Goal: Use online tool/utility: Utilize a website feature to perform a specific function

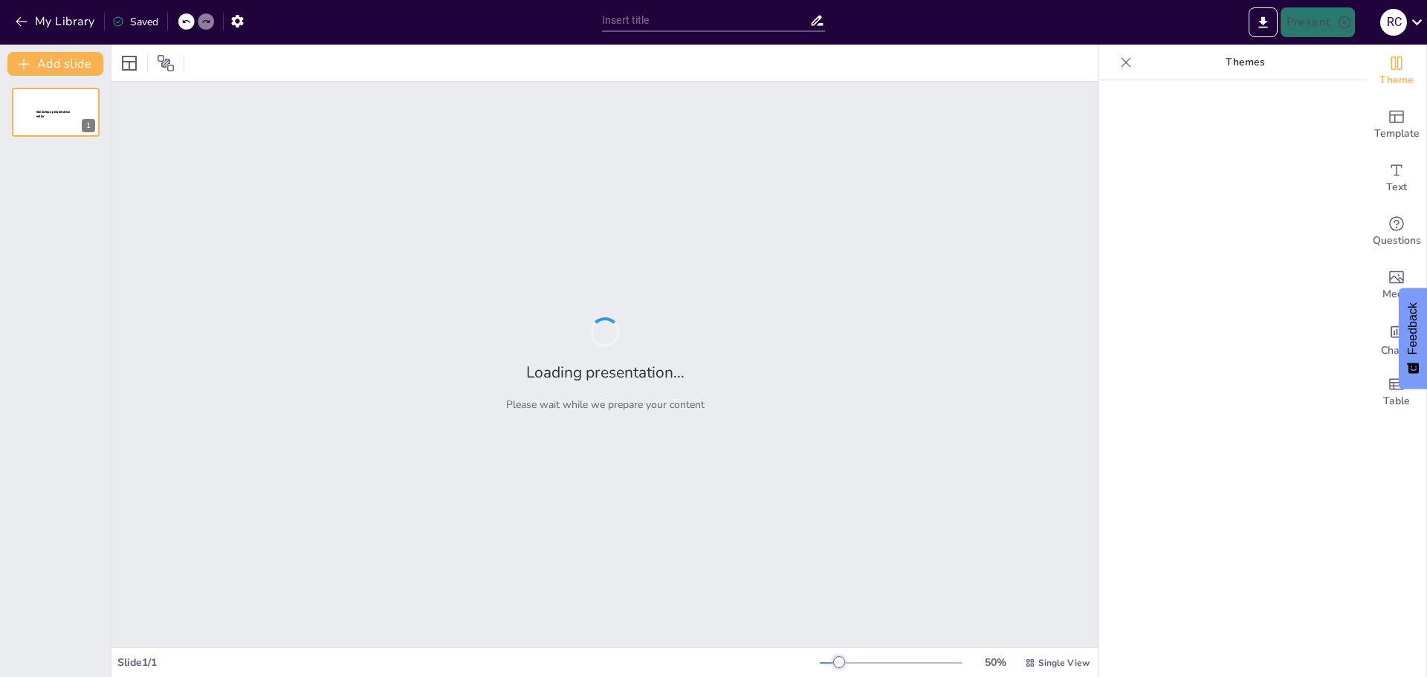
type input "Imported Lactancia_Materna_Presentacion.pptx"
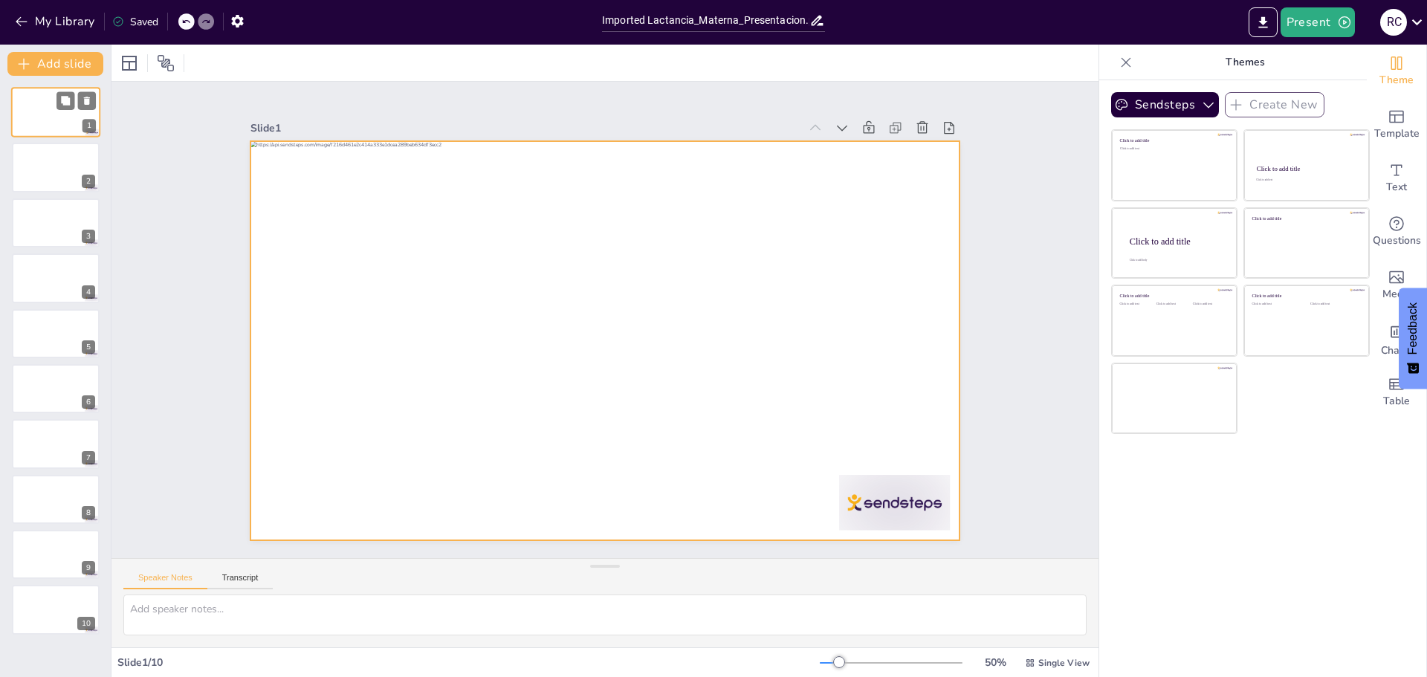
click at [36, 118] on div at bounding box center [55, 112] width 89 height 51
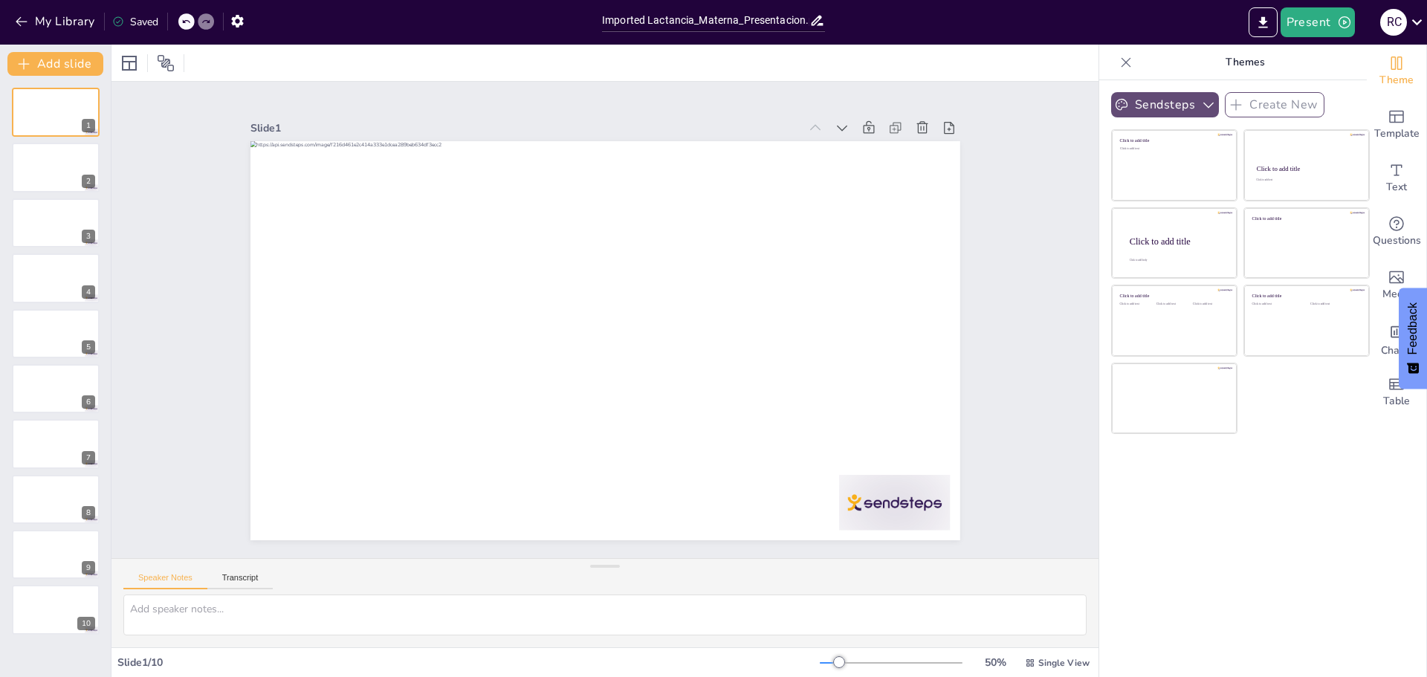
click at [1204, 108] on icon "button" at bounding box center [1209, 106] width 10 height 6
click at [1201, 108] on icon "button" at bounding box center [1208, 104] width 15 height 15
click at [1413, 18] on icon at bounding box center [1417, 22] width 20 height 20
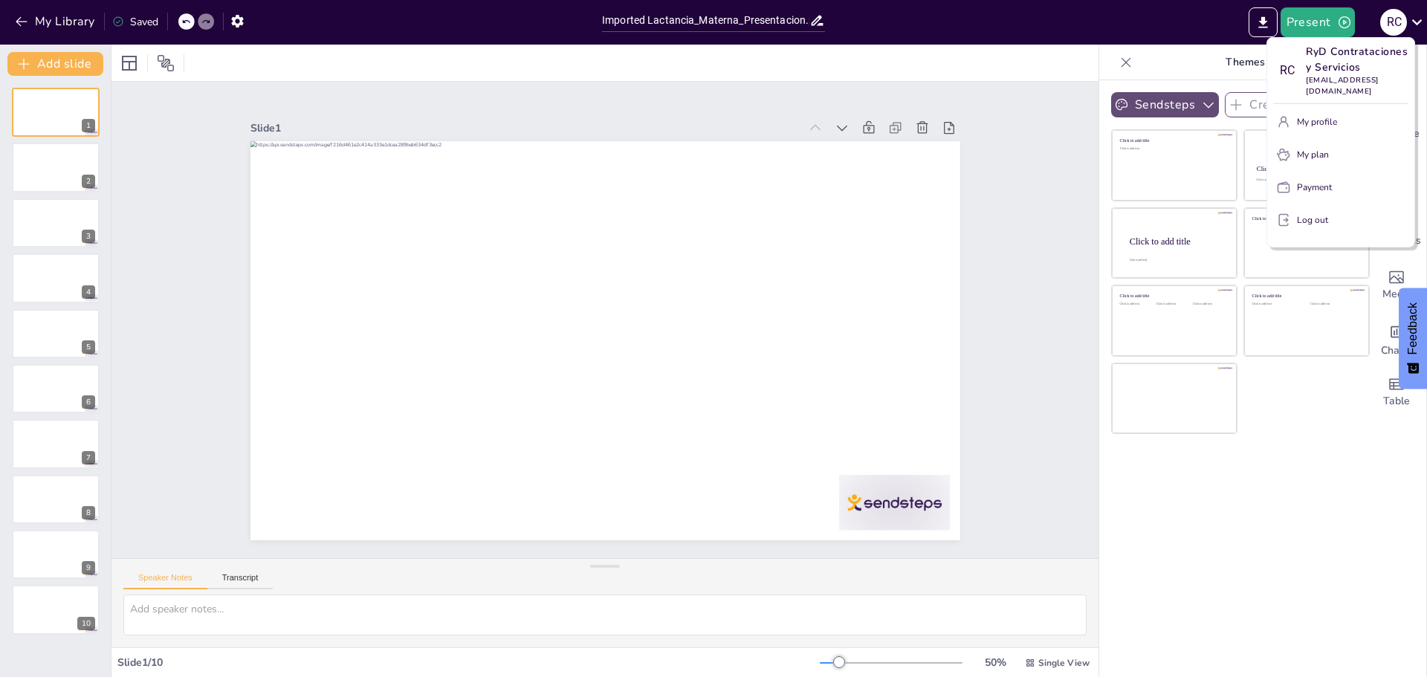
click at [1014, 146] on div at bounding box center [713, 338] width 1427 height 677
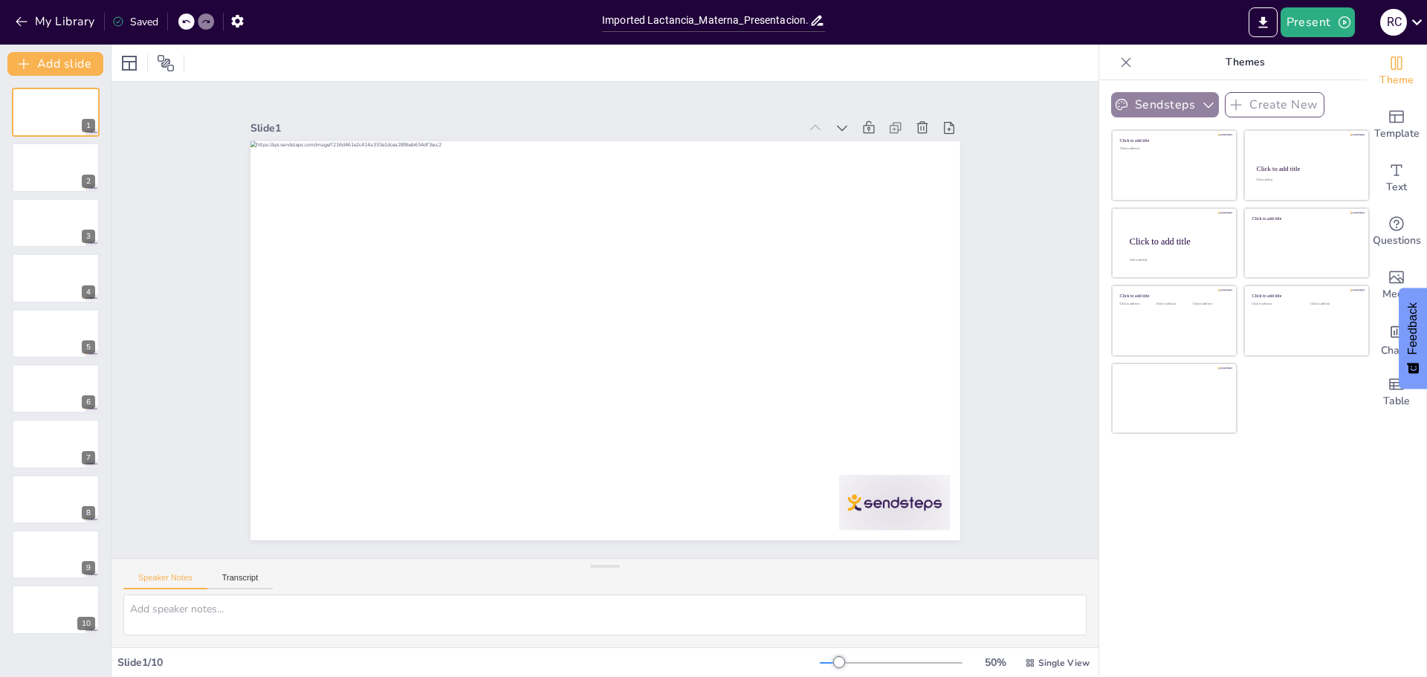
click at [1201, 105] on icon "button" at bounding box center [1208, 104] width 15 height 15
click at [1169, 160] on span "Sendsteps" at bounding box center [1177, 156] width 67 height 14
click at [1388, 119] on icon "Add ready made slides" at bounding box center [1397, 117] width 18 height 18
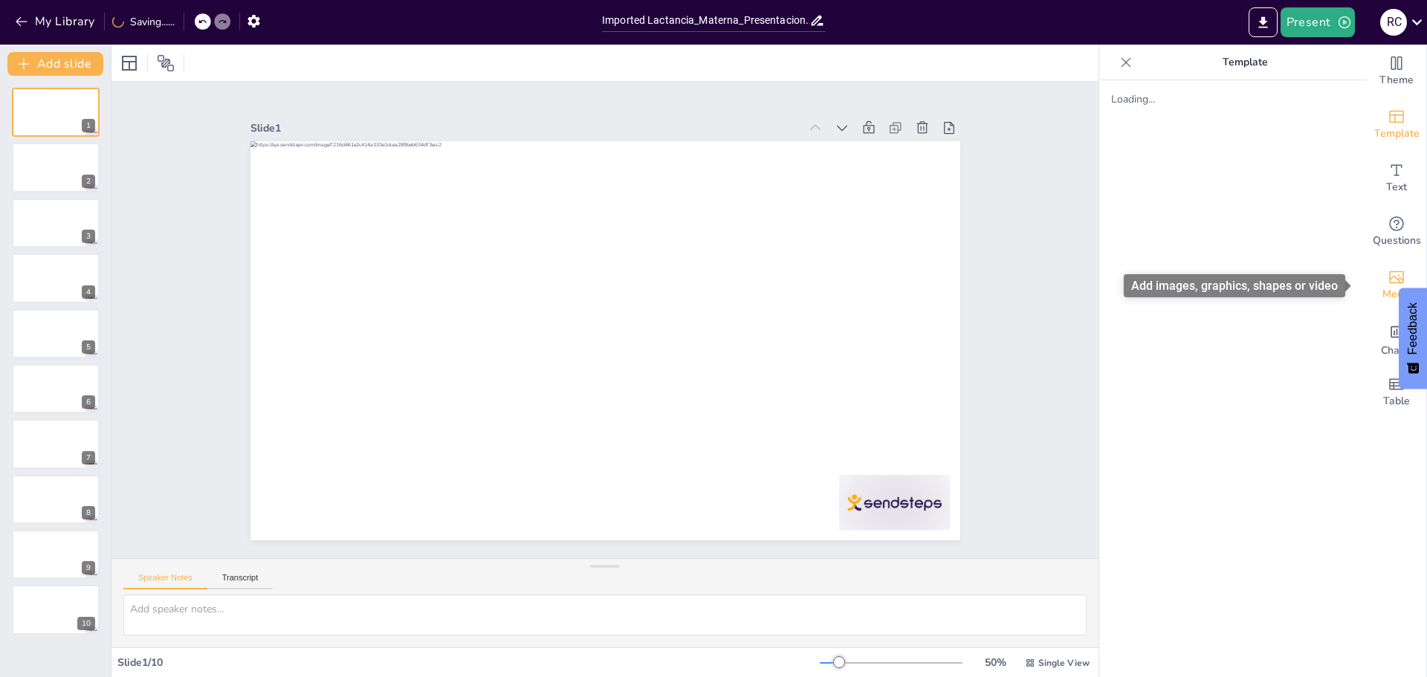
click at [1384, 288] on span "Media" at bounding box center [1397, 294] width 29 height 16
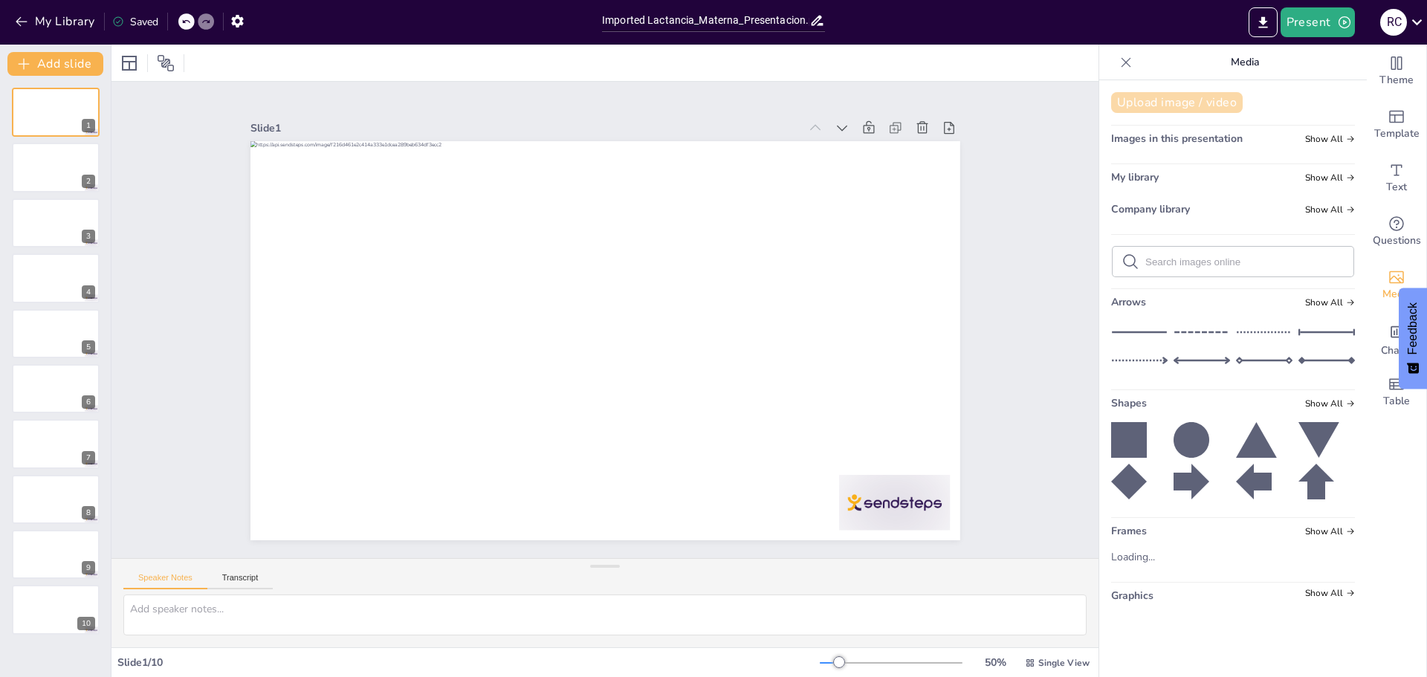
click at [1176, 106] on button "Upload image / video" at bounding box center [1177, 102] width 132 height 21
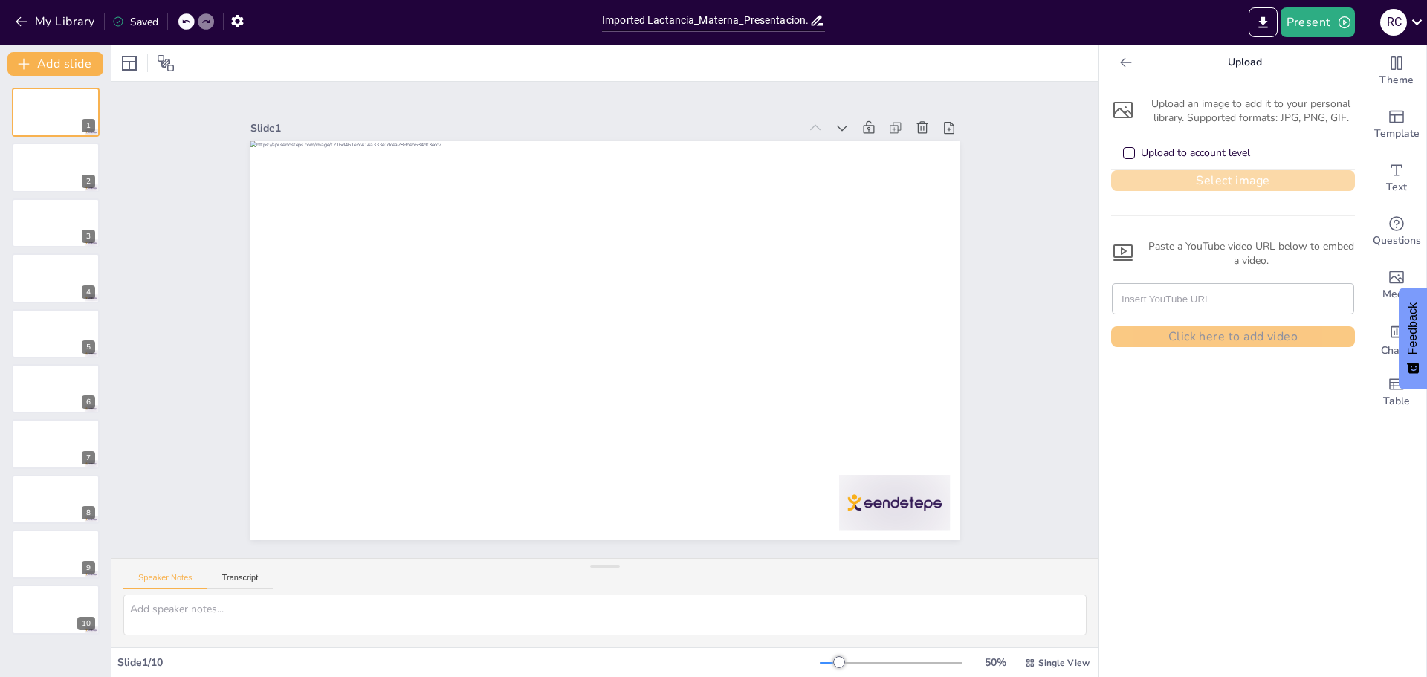
click at [1219, 175] on button "Select image" at bounding box center [1233, 180] width 244 height 21
click at [162, 61] on icon at bounding box center [166, 63] width 18 height 18
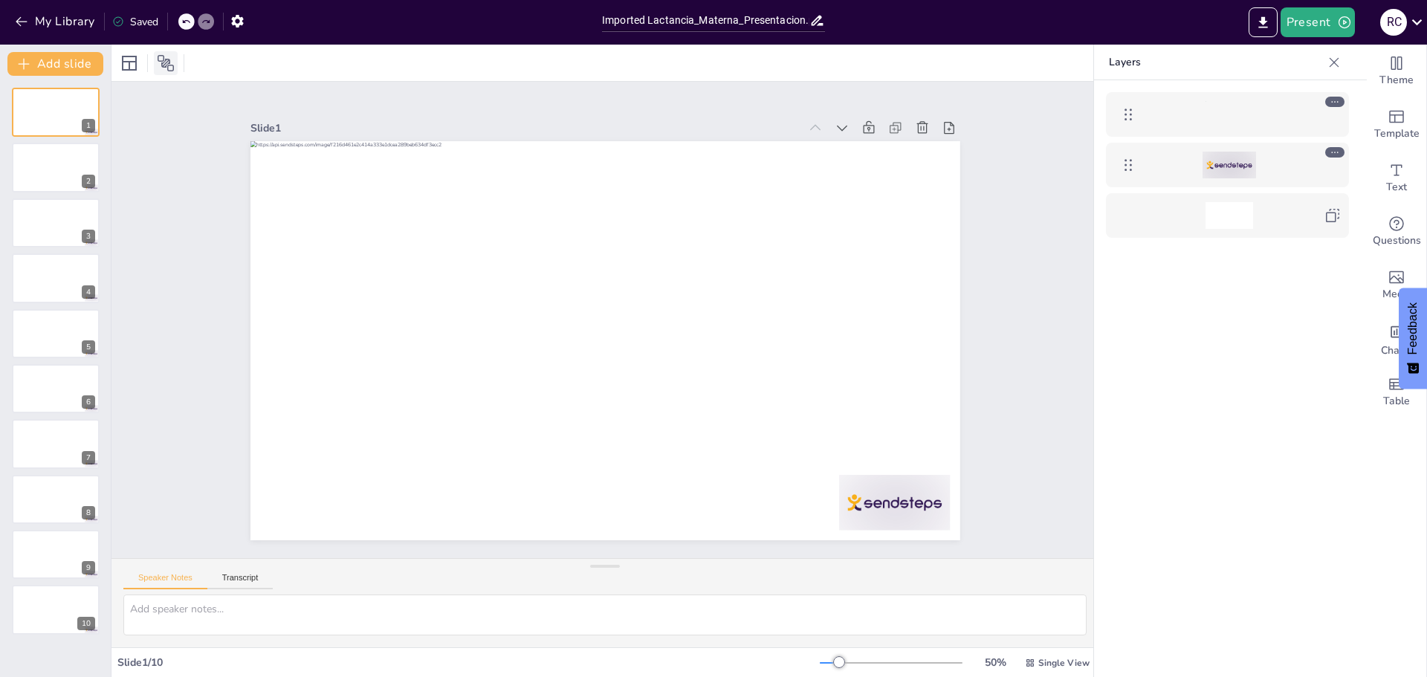
click at [162, 61] on icon at bounding box center [166, 63] width 16 height 16
click at [131, 66] on icon at bounding box center [129, 63] width 18 height 18
click at [894, 189] on div "Slide 1 Slide 2 Slide 3 Slide 4 Slide 5 Slide 6 Slide 7 Slide 8 Slide 9 Slide 10" at bounding box center [605, 320] width 577 height 1032
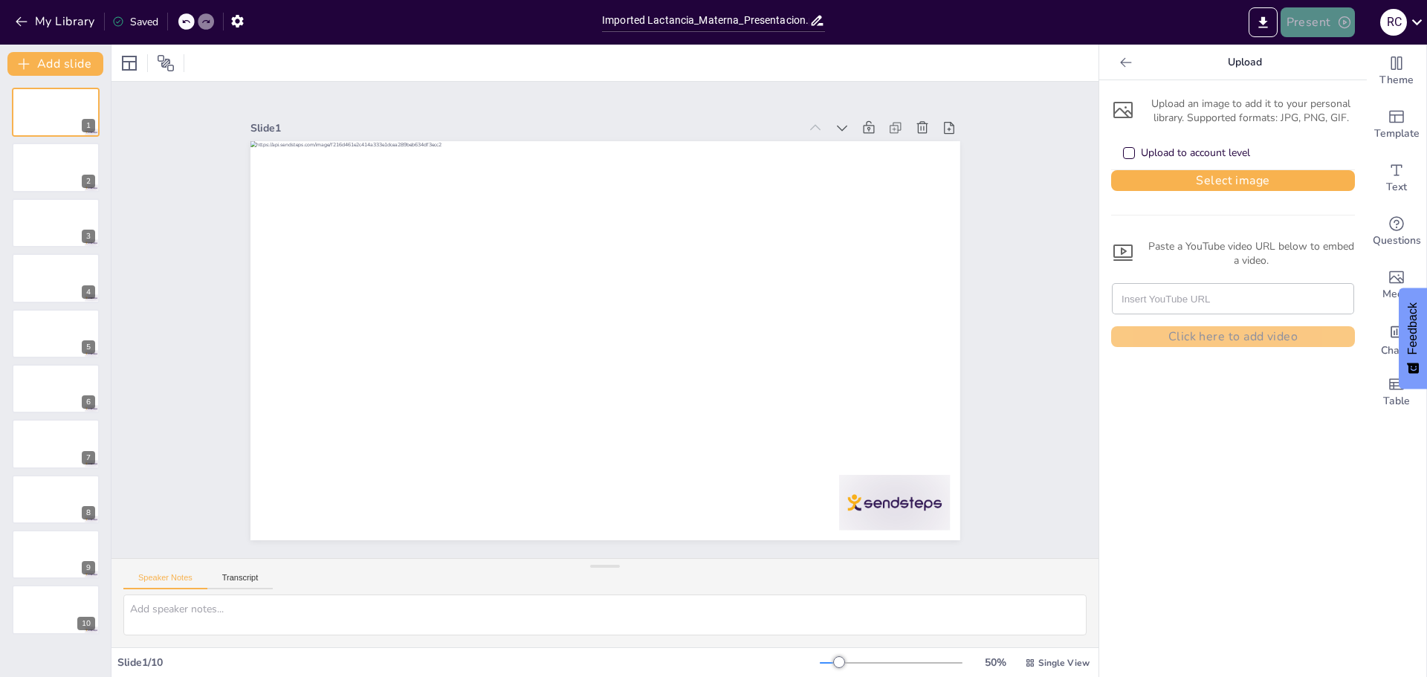
click at [1339, 22] on icon "button" at bounding box center [1345, 22] width 12 height 12
click at [1259, 31] on div at bounding box center [713, 338] width 1427 height 677
click at [1263, 27] on icon "Export to PowerPoint" at bounding box center [1263, 21] width 9 height 11
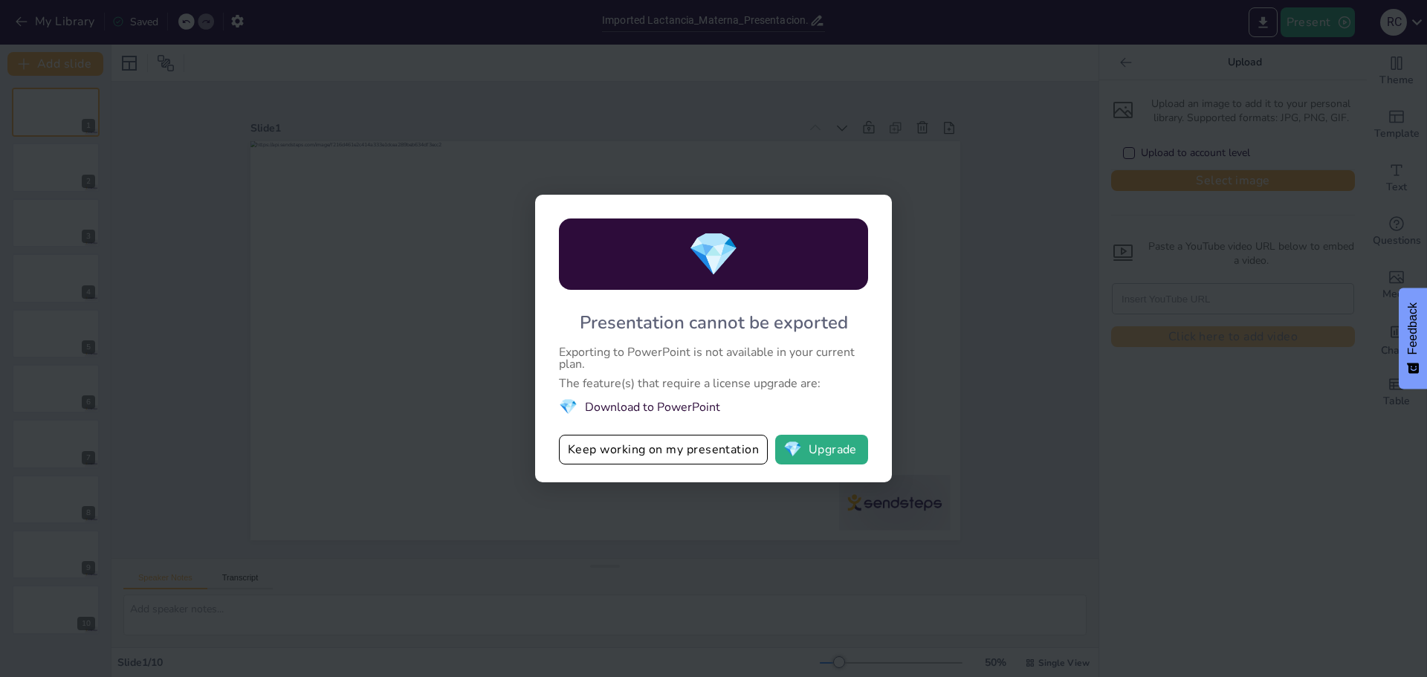
click at [1140, 421] on div "💎 Presentation cannot be exported Exporting to PowerPoint is not available in y…" at bounding box center [713, 338] width 1427 height 677
click at [1138, 422] on div "💎 Presentation cannot be exported Exporting to PowerPoint is not available in y…" at bounding box center [713, 338] width 1427 height 677
click at [848, 452] on button "💎 Upgrade" at bounding box center [821, 450] width 93 height 30
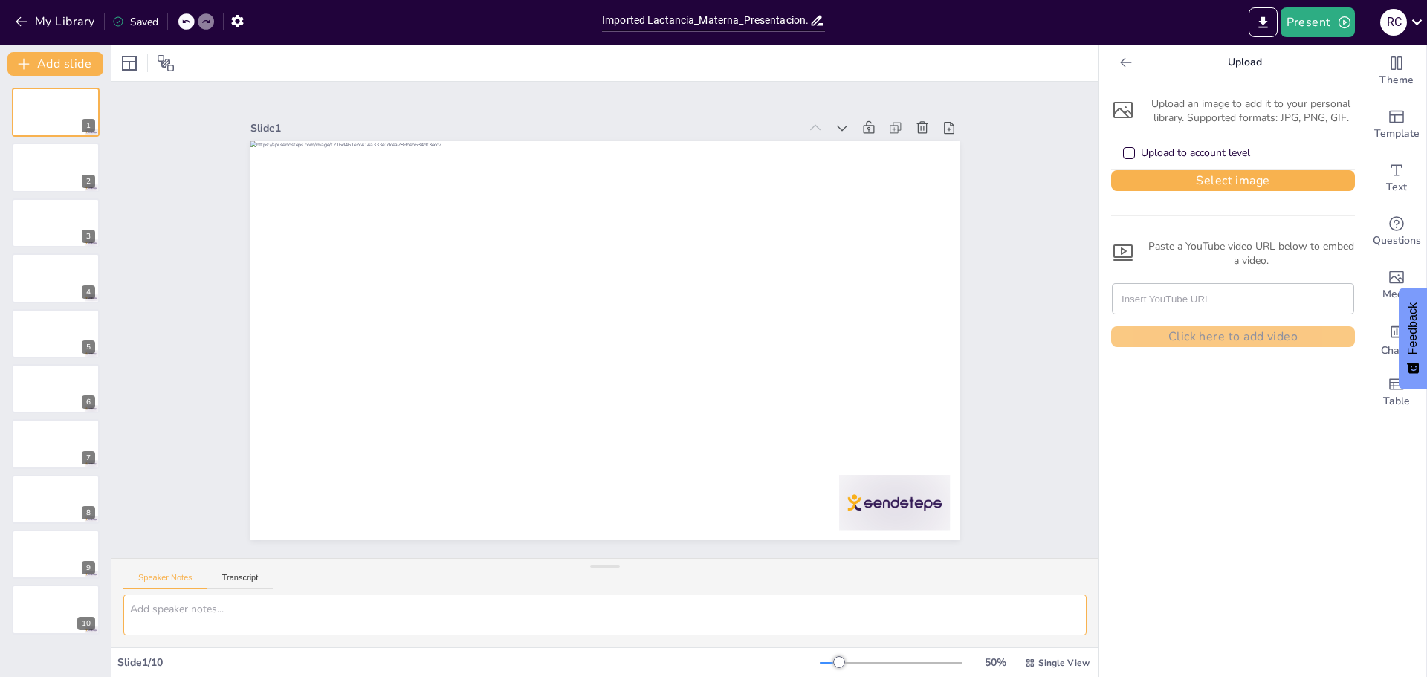
click at [924, 631] on textarea at bounding box center [604, 615] width 963 height 41
click at [1181, 301] on input "text" at bounding box center [1233, 299] width 223 height 30
click at [1390, 288] on span "Media" at bounding box center [1397, 294] width 29 height 16
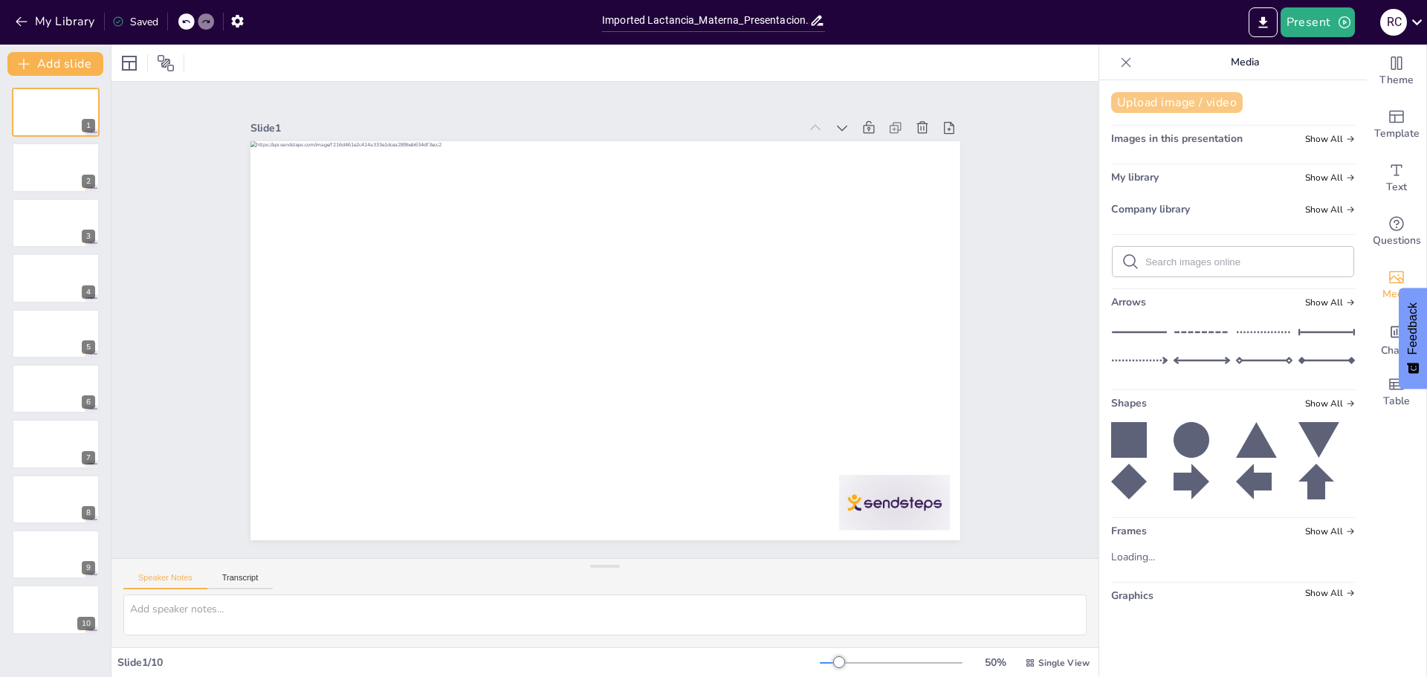
click at [1210, 106] on button "Upload image / video" at bounding box center [1177, 102] width 132 height 21
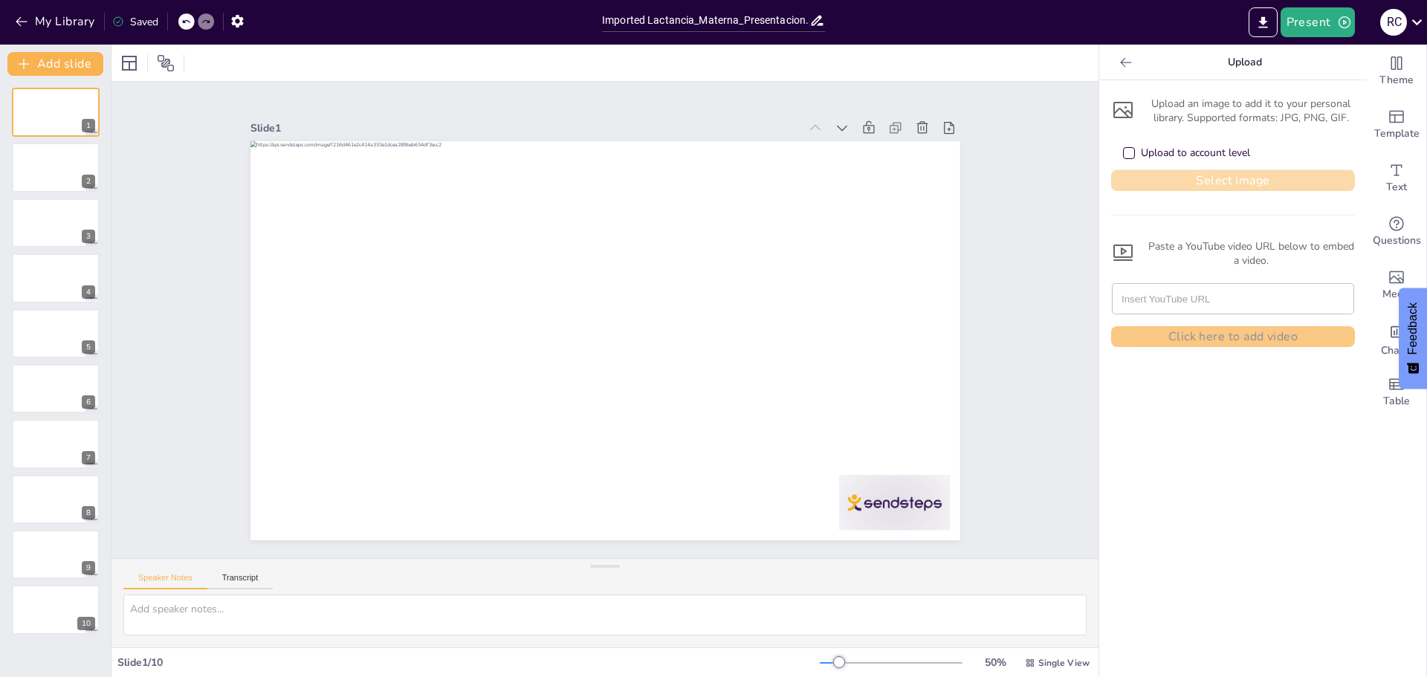
click at [1213, 178] on button "Select image" at bounding box center [1233, 180] width 244 height 21
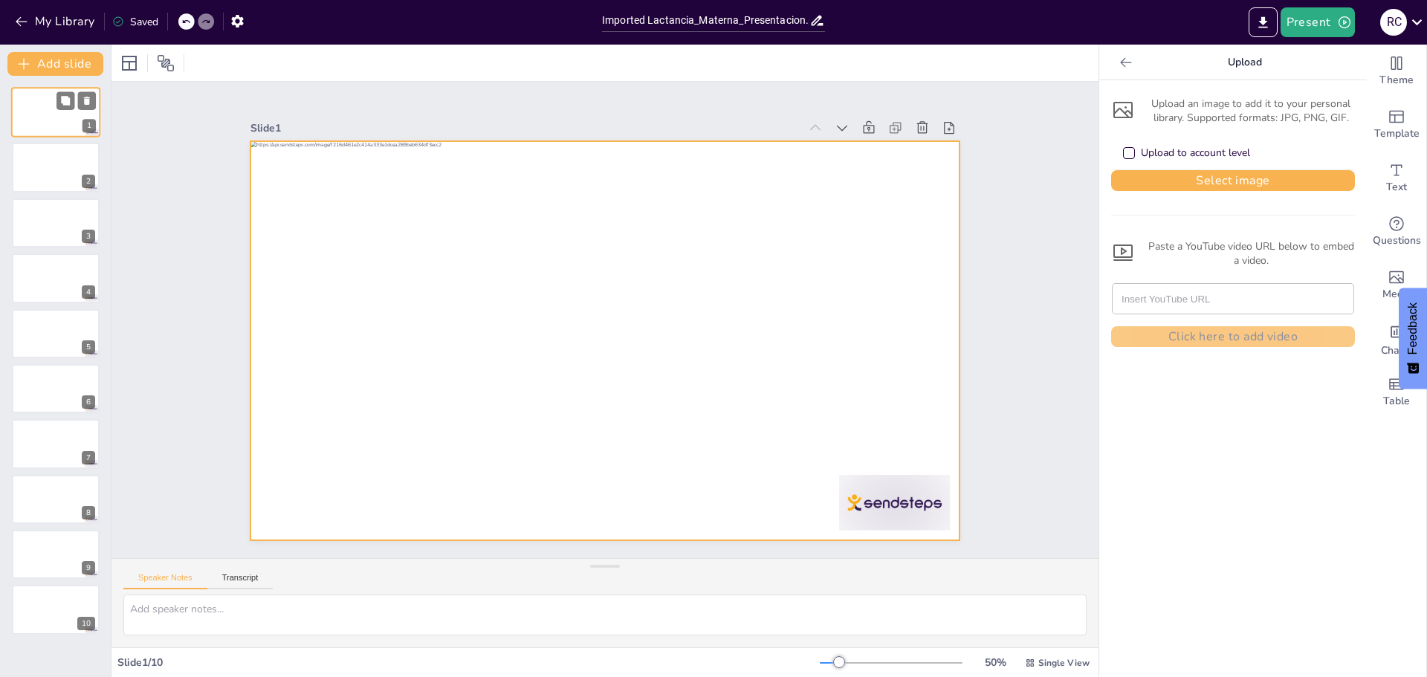
click at [57, 123] on div at bounding box center [55, 112] width 89 height 51
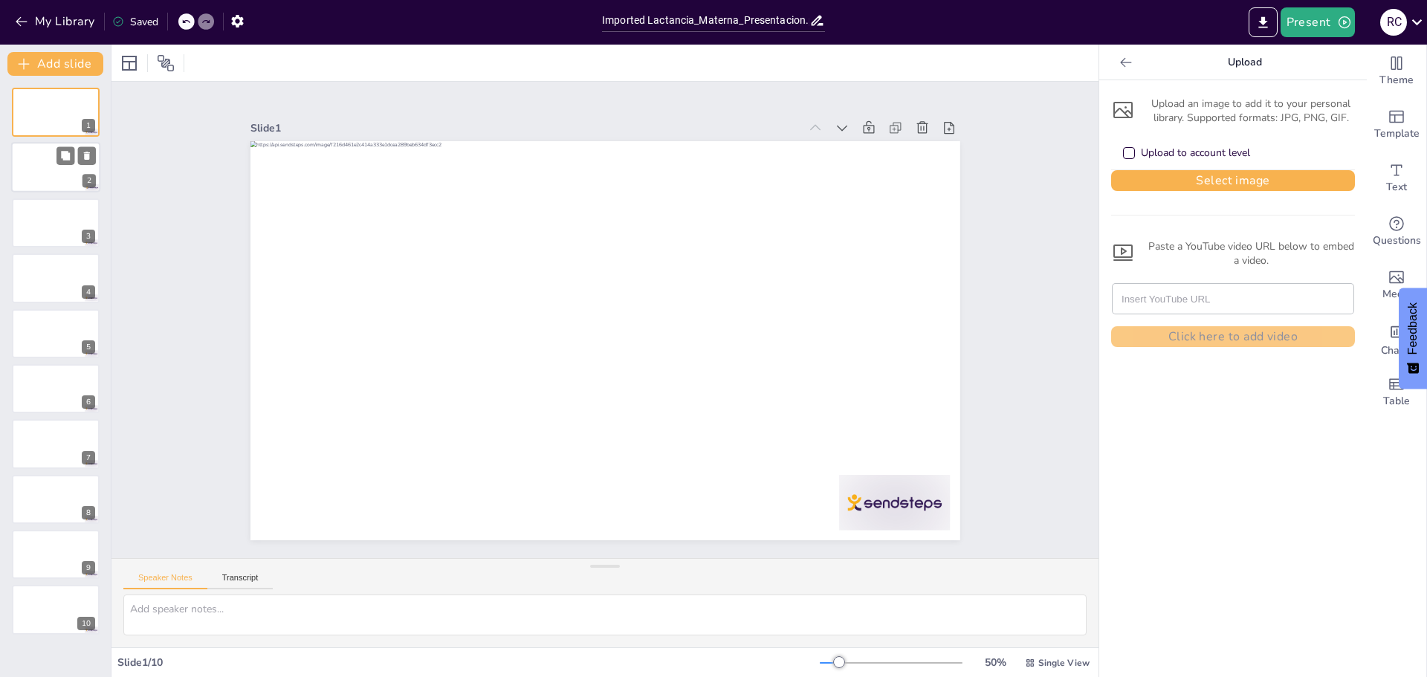
click at [54, 159] on div at bounding box center [55, 168] width 89 height 51
click at [48, 221] on div at bounding box center [55, 223] width 89 height 51
click at [16, 16] on icon "button" at bounding box center [21, 21] width 15 height 15
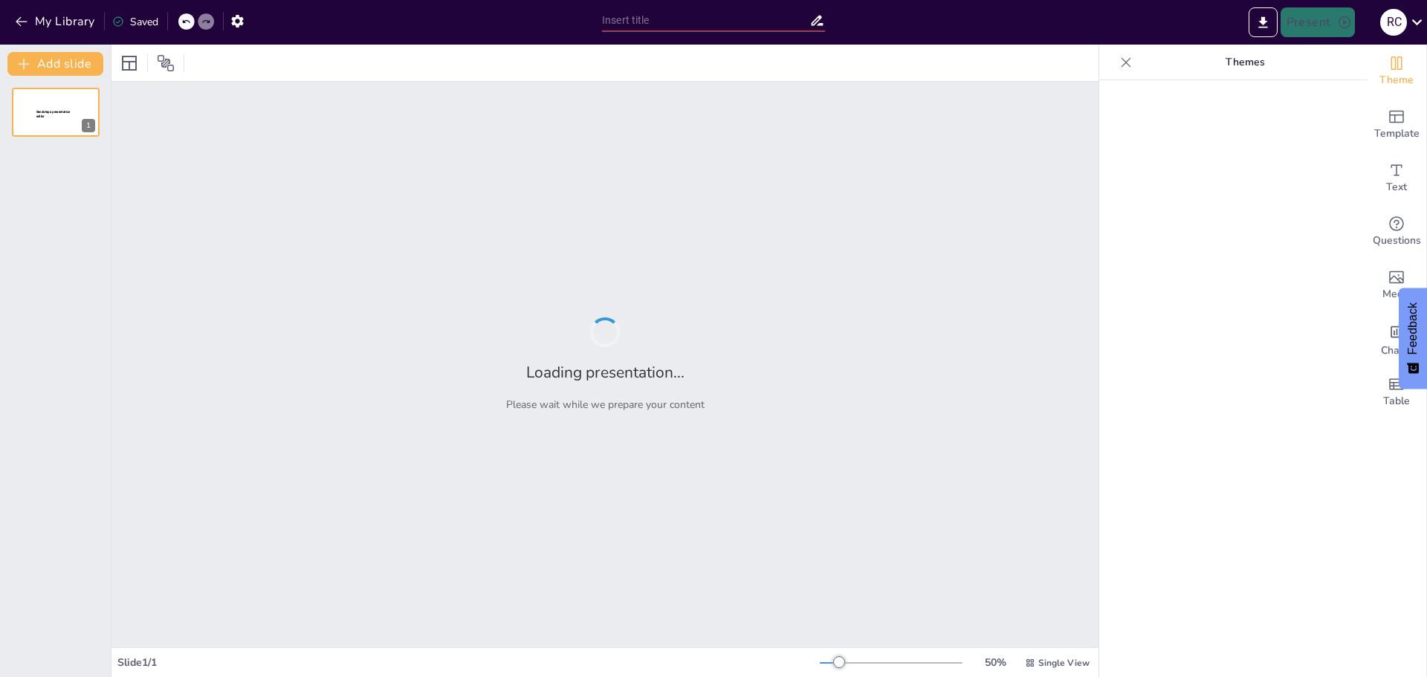
type input "Lactancia Materna: Superando Miedos y Culpa a través de la Consejería Empática"
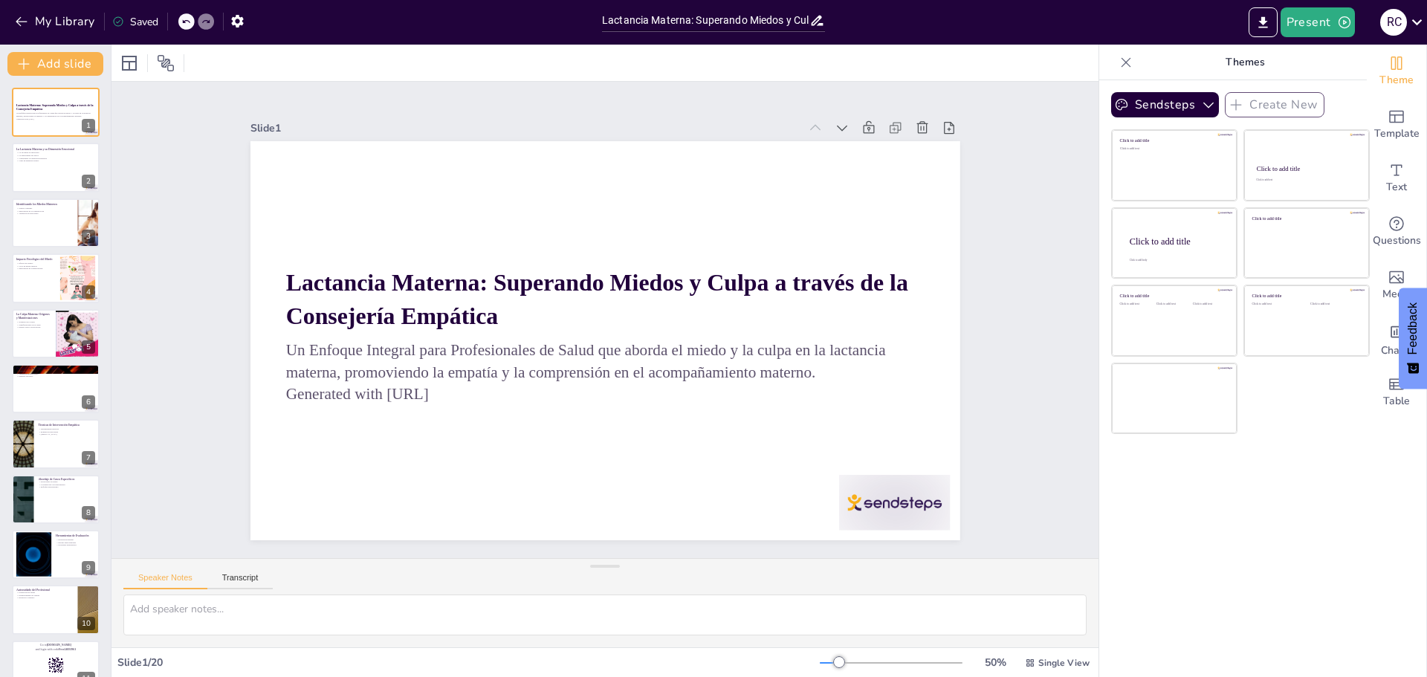
checkbox input "true"
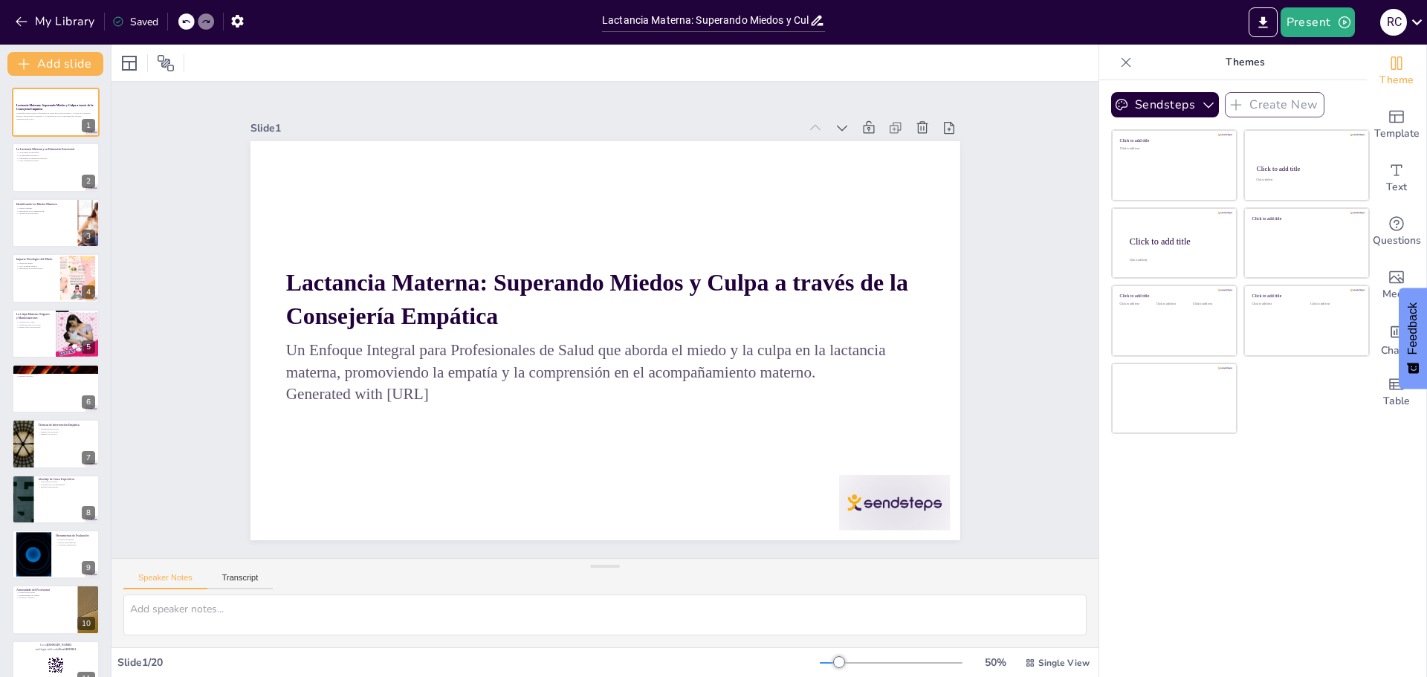
checkbox input "true"
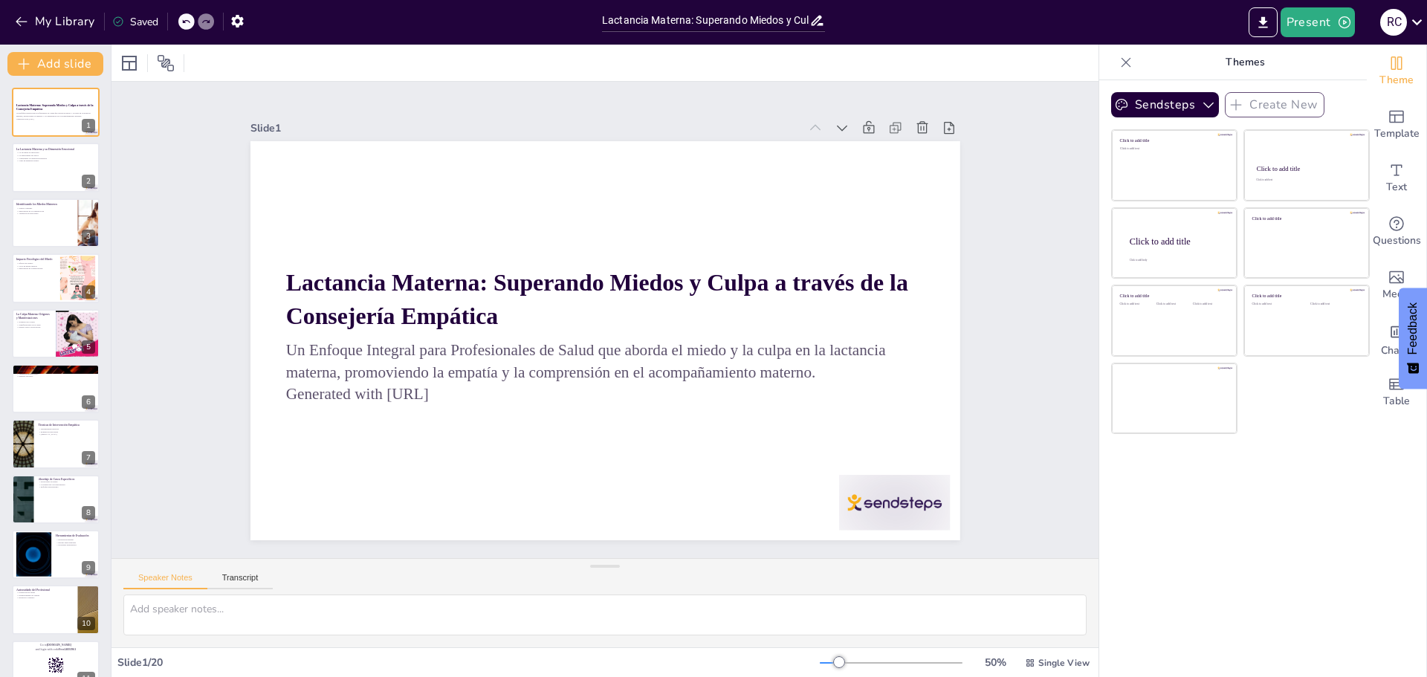
checkbox input "true"
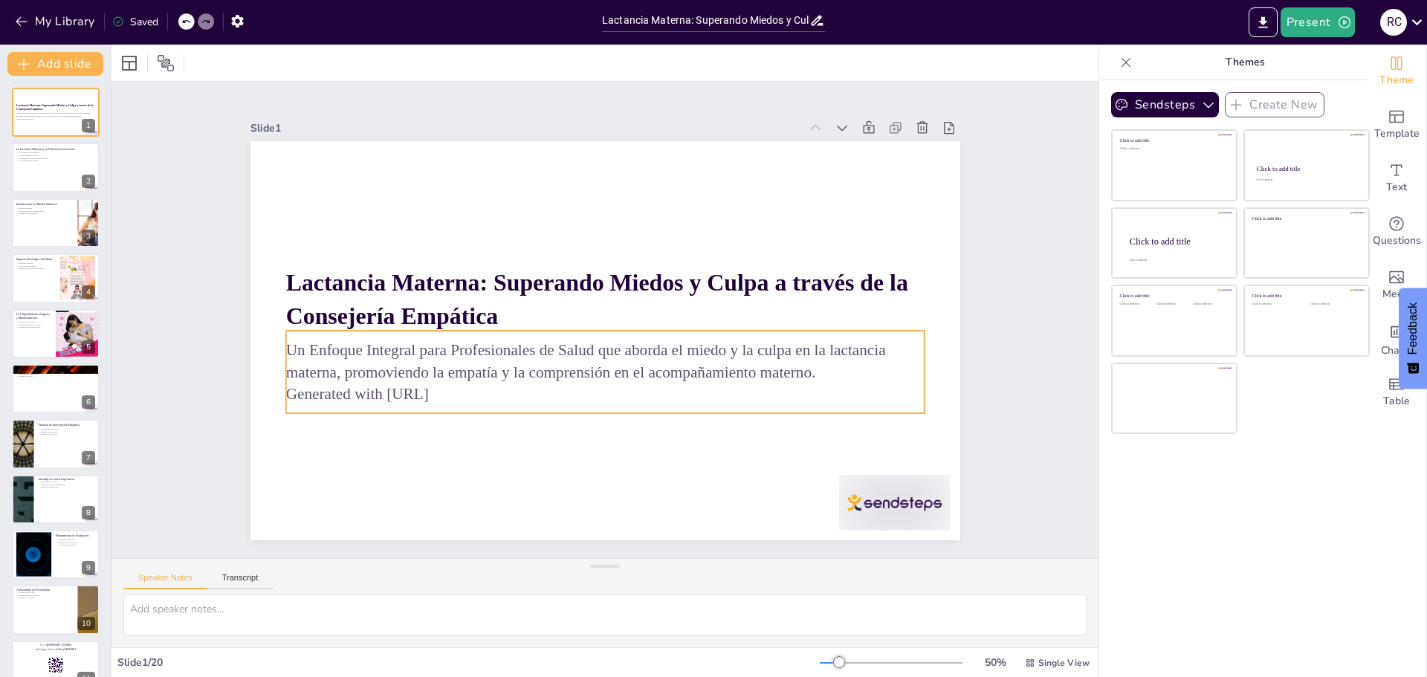
checkbox input "true"
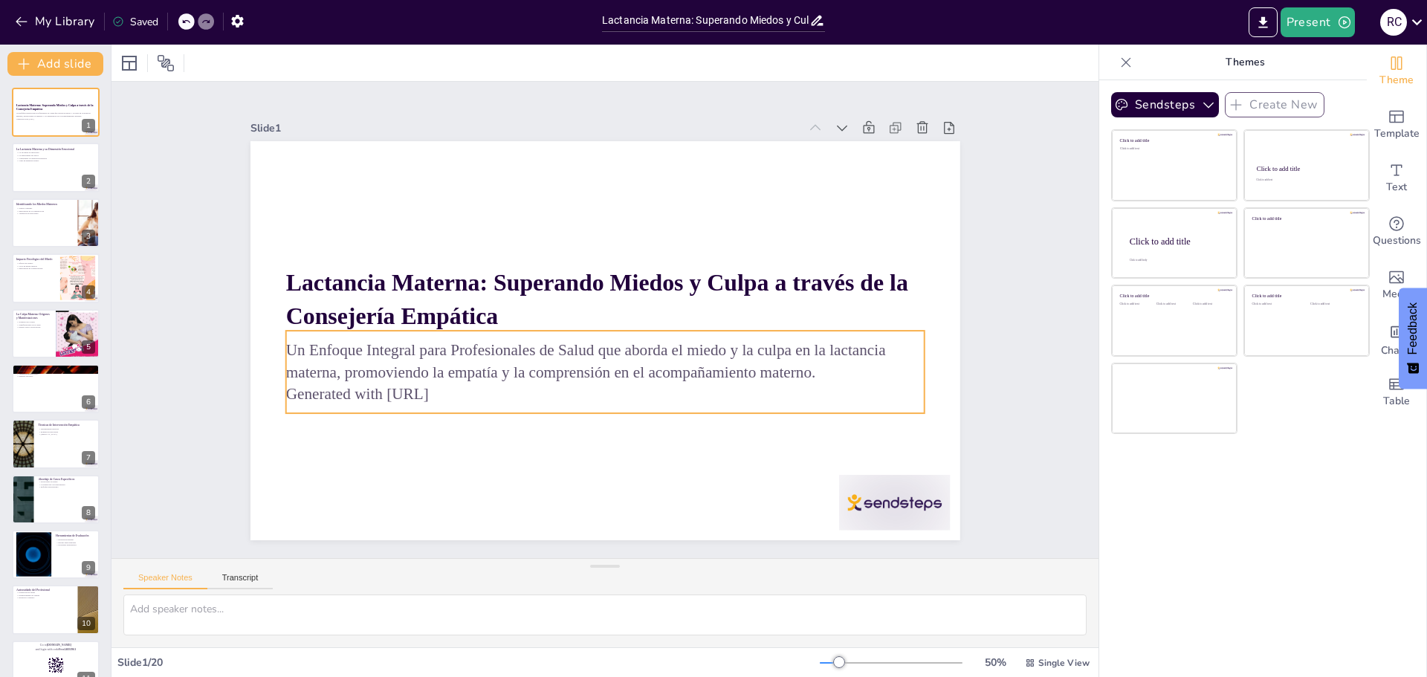
checkbox input "true"
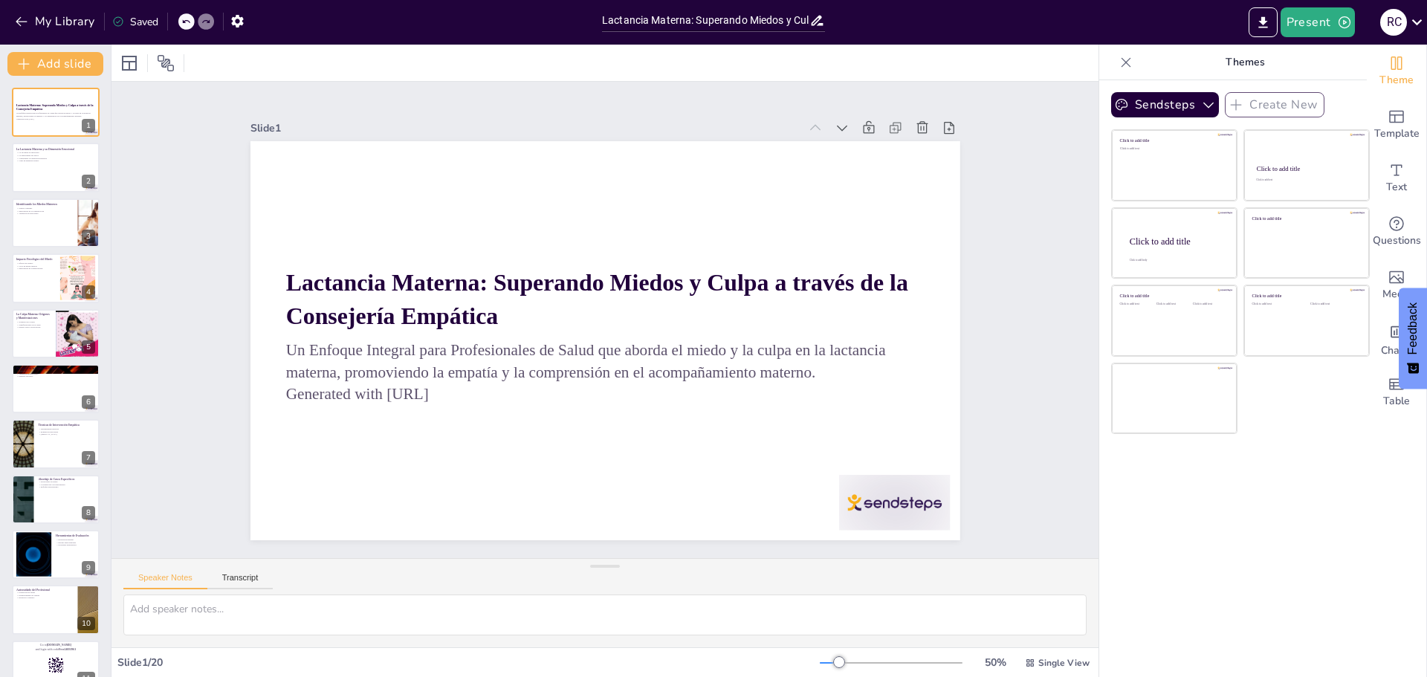
checkbox input "true"
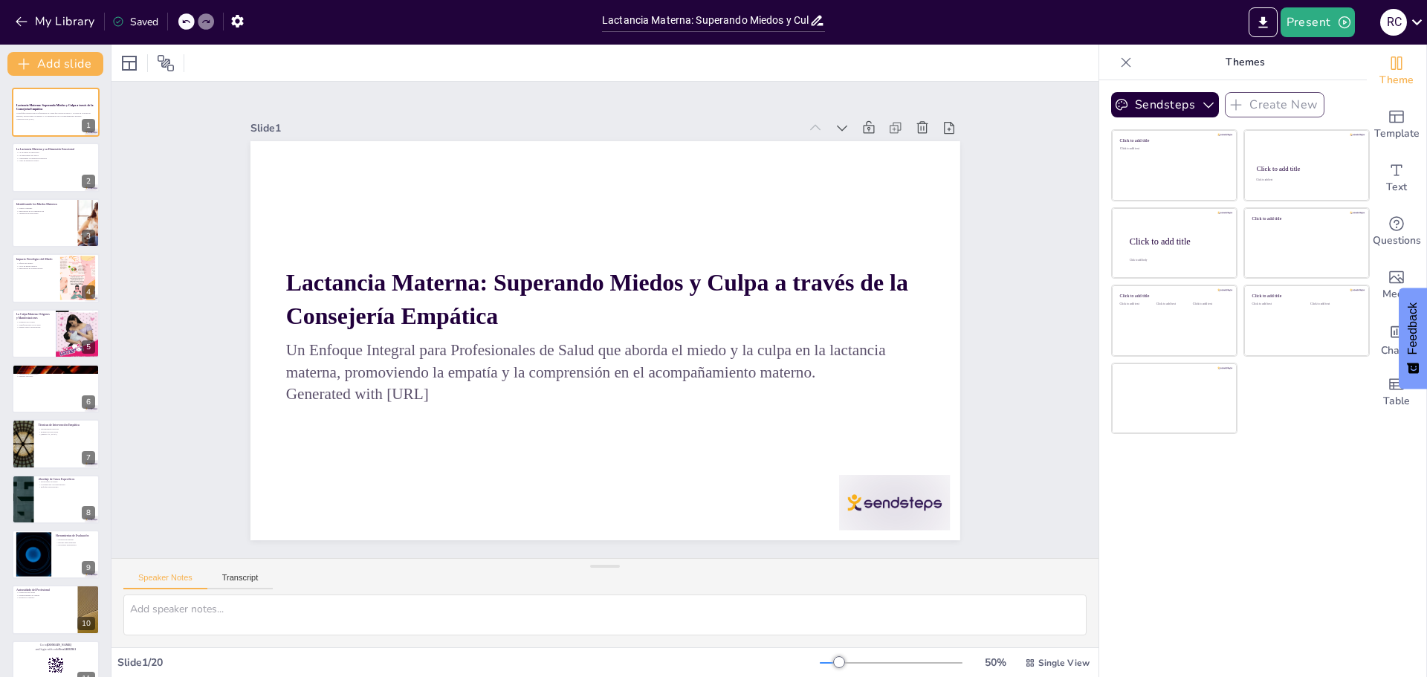
checkbox input "true"
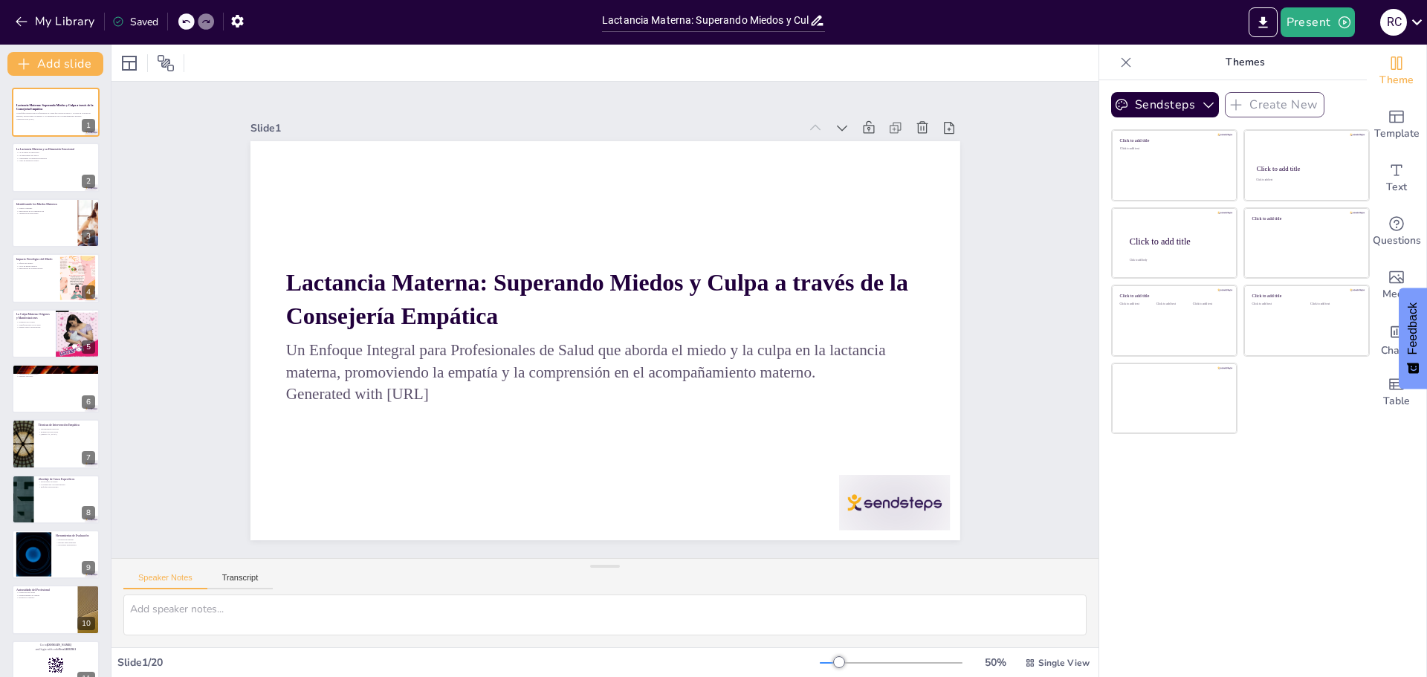
checkbox input "true"
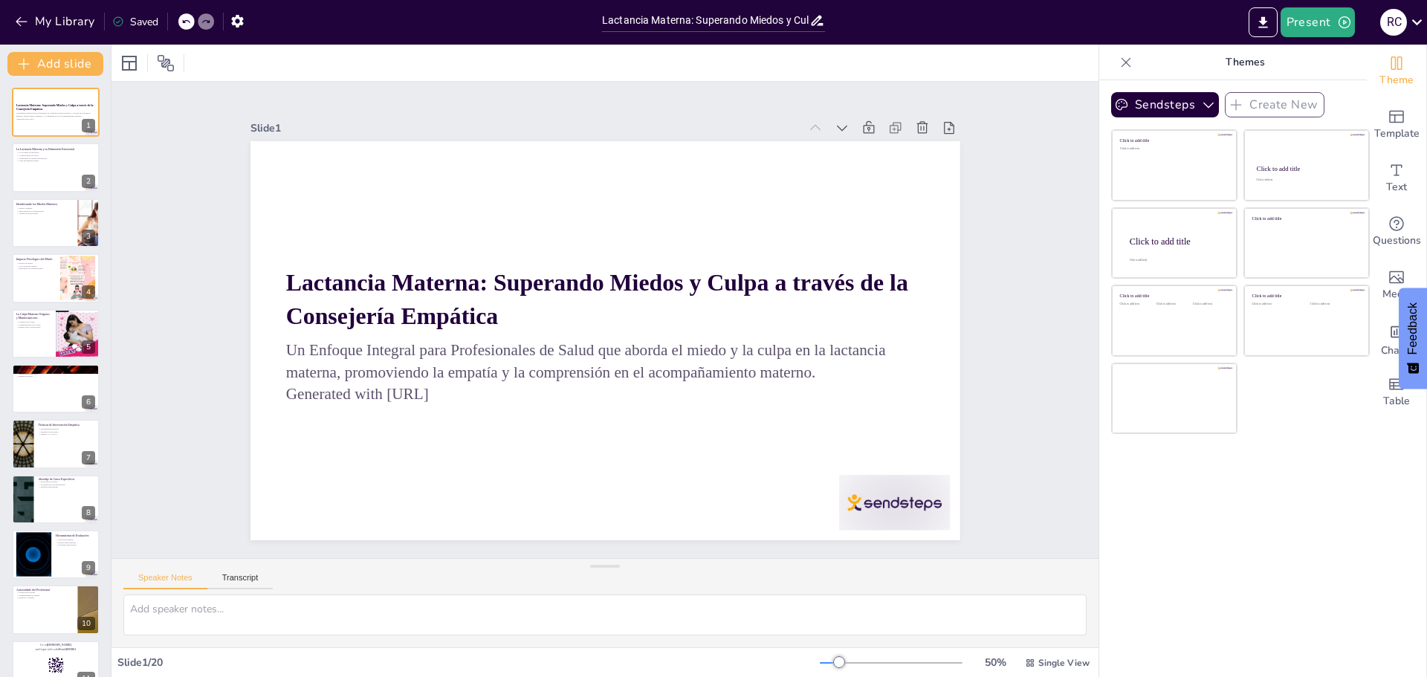
checkbox input "true"
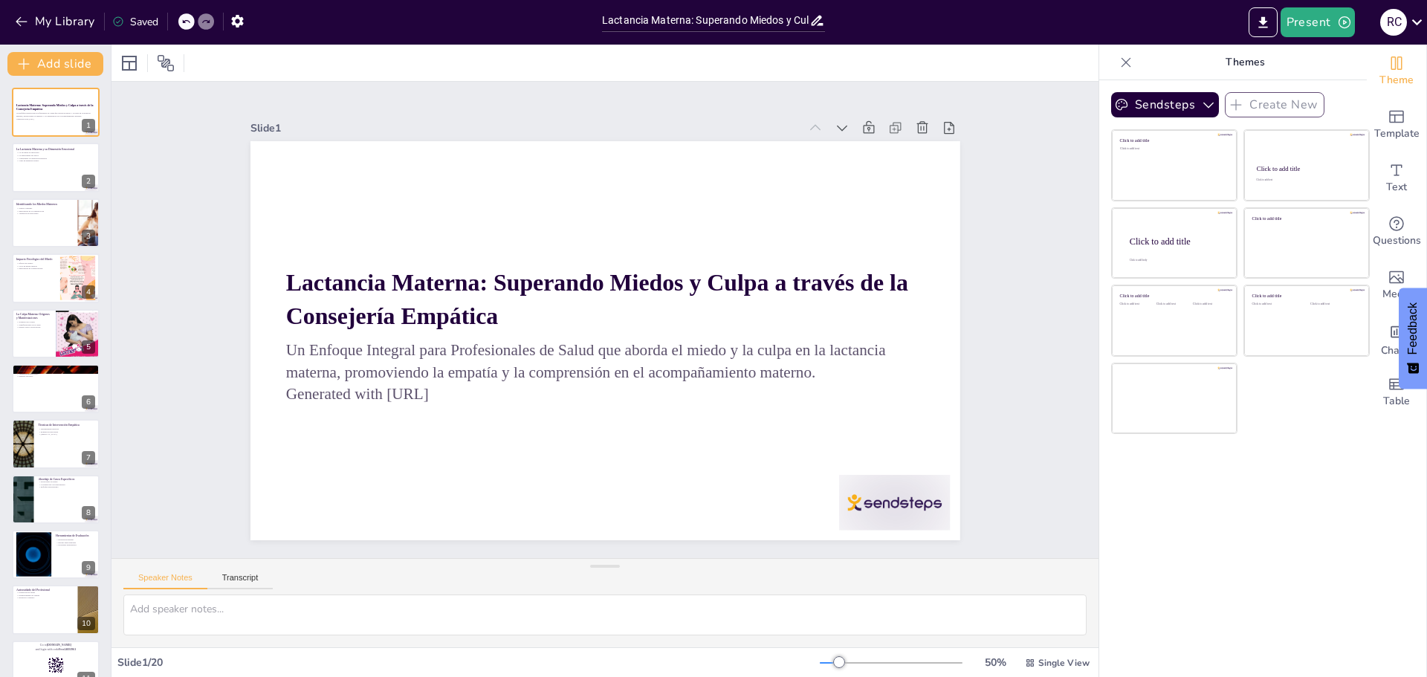
checkbox input "true"
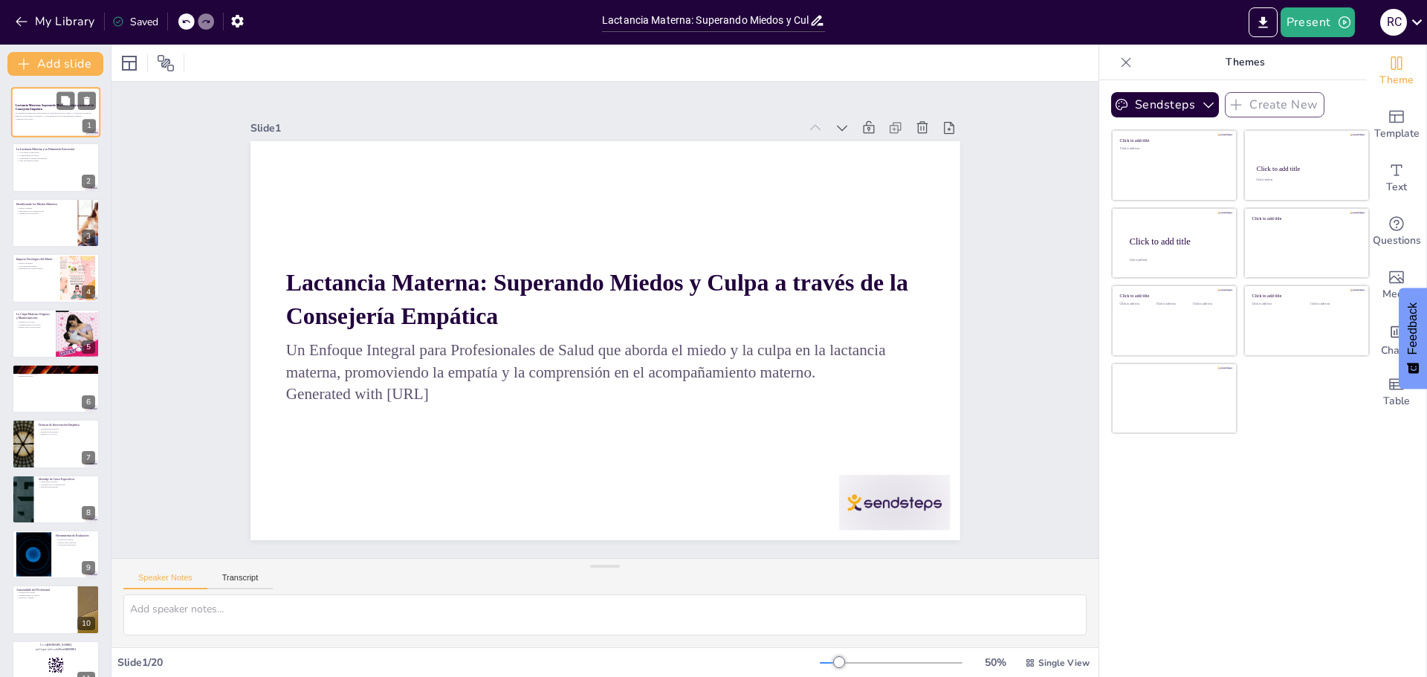
checkbox input "true"
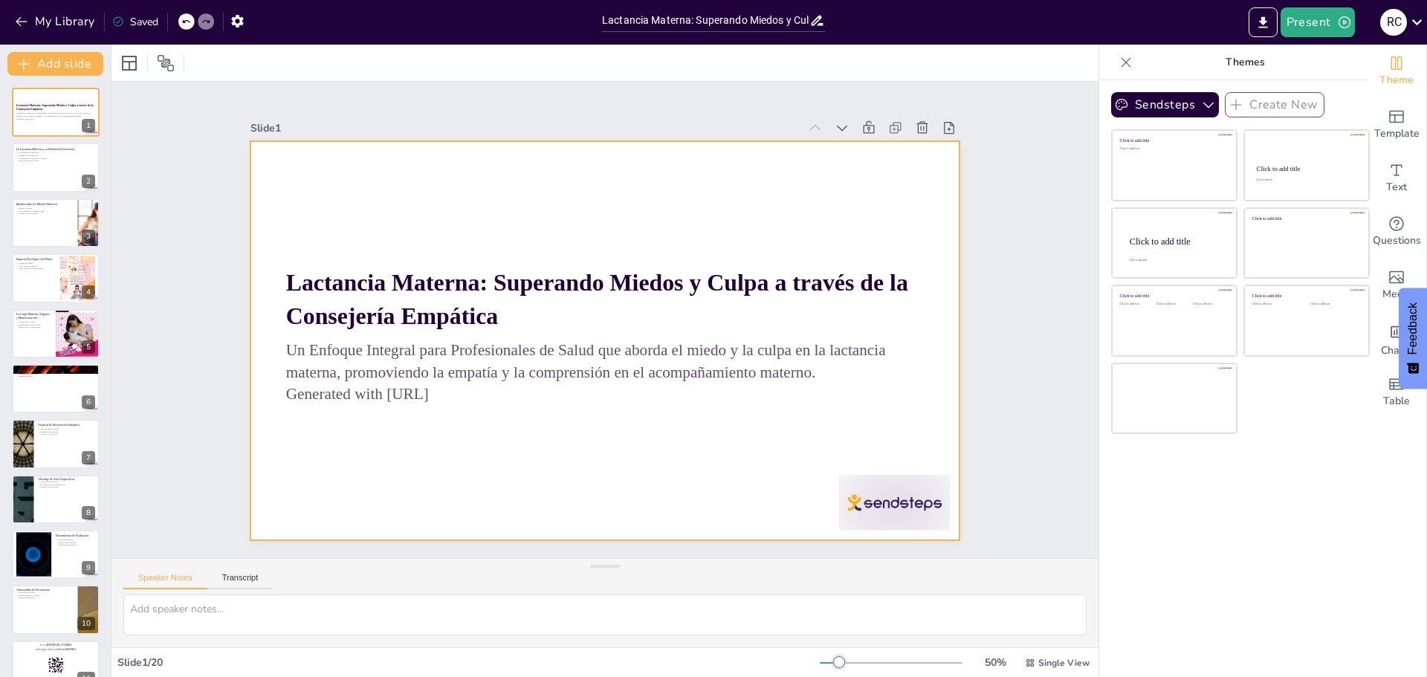
checkbox input "true"
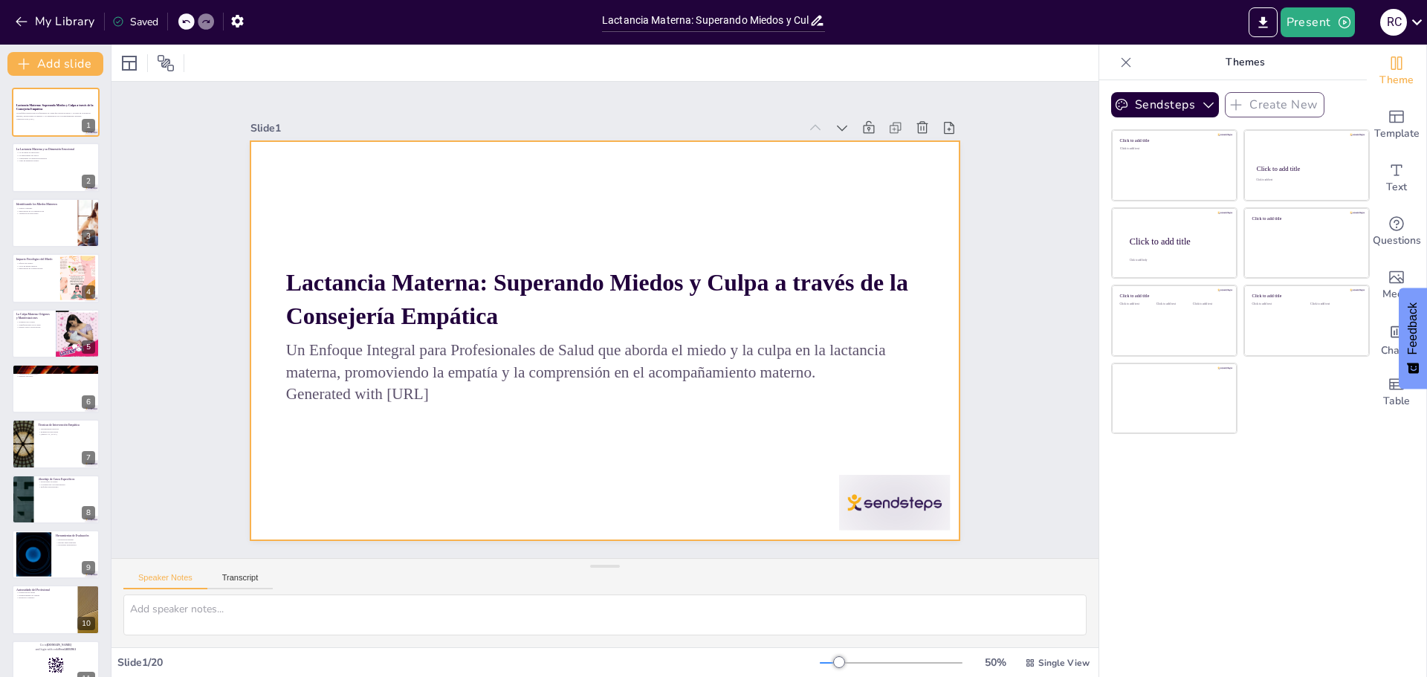
checkbox input "true"
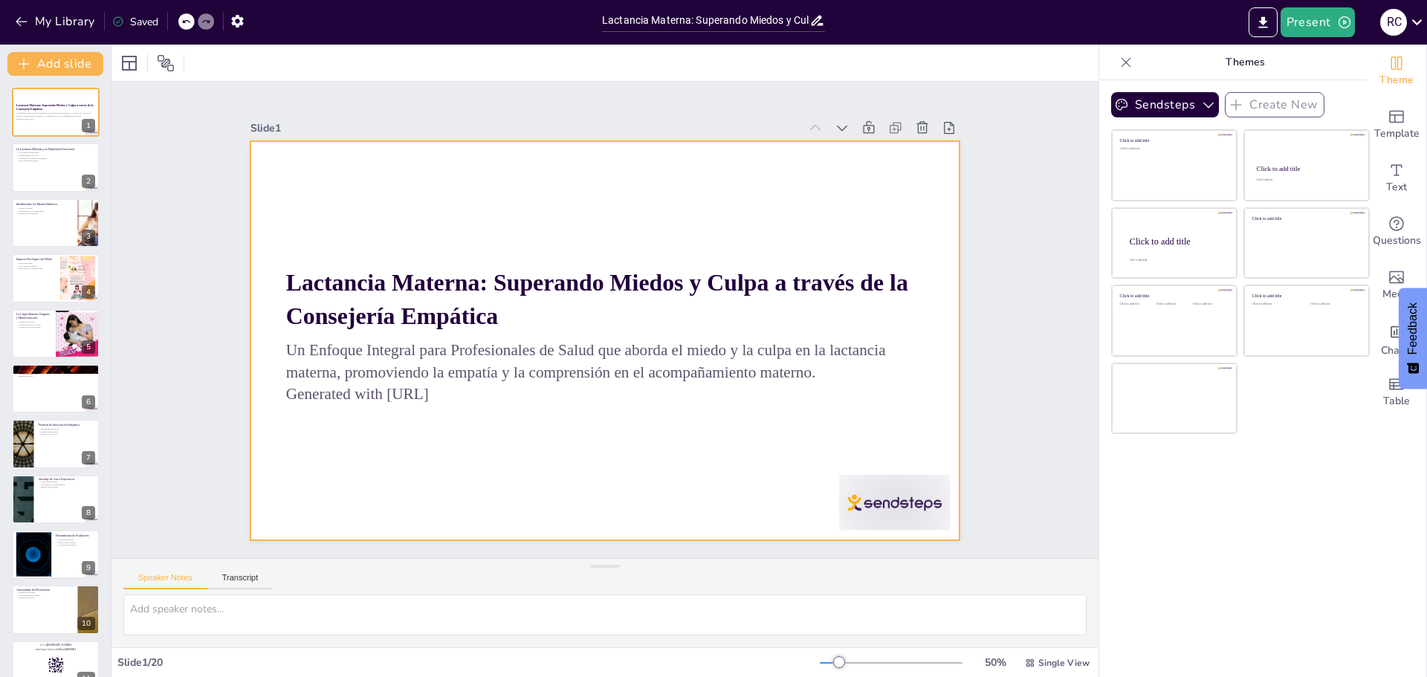
checkbox input "true"
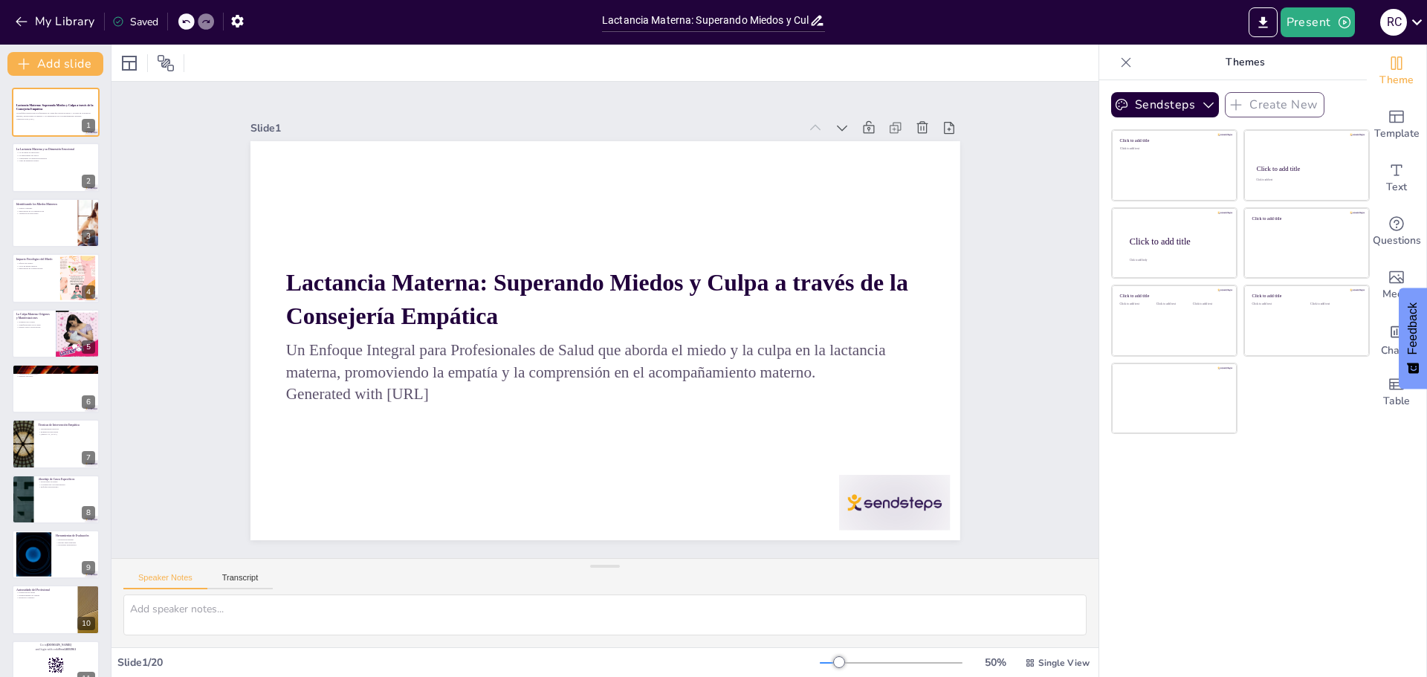
checkbox input "true"
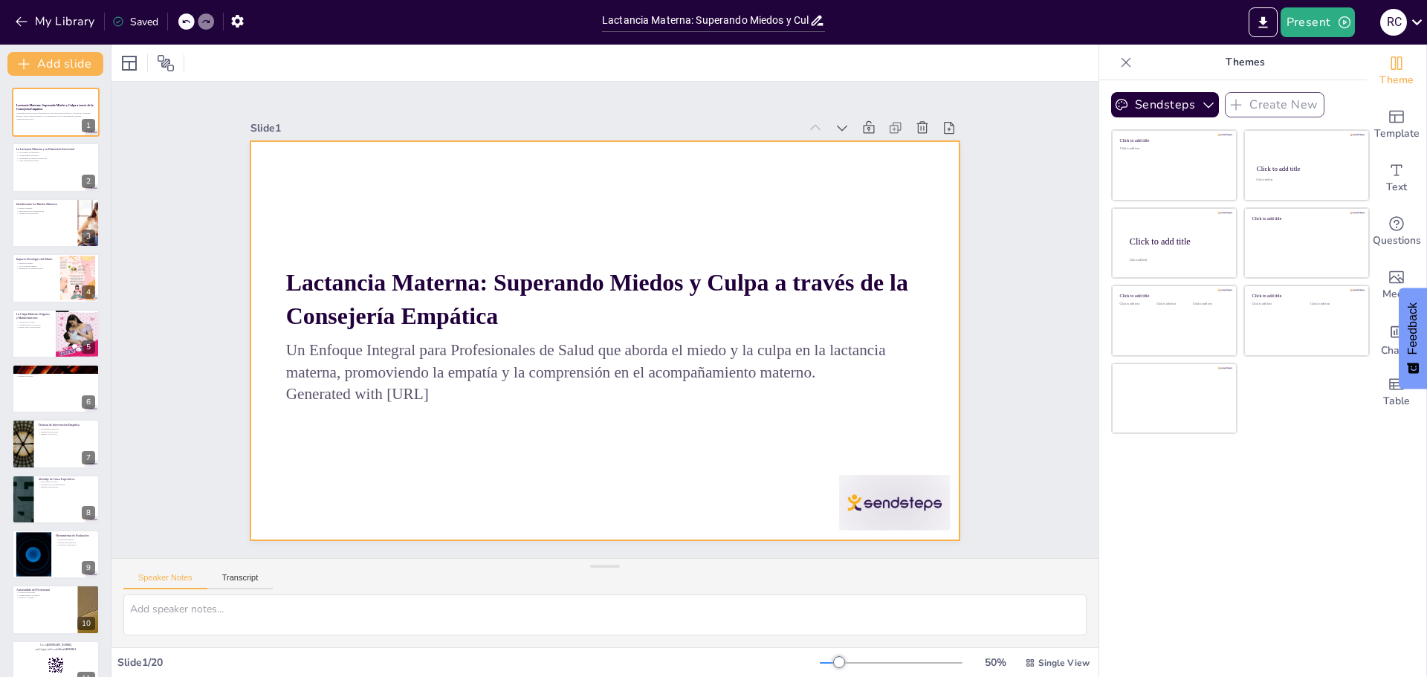
checkbox input "true"
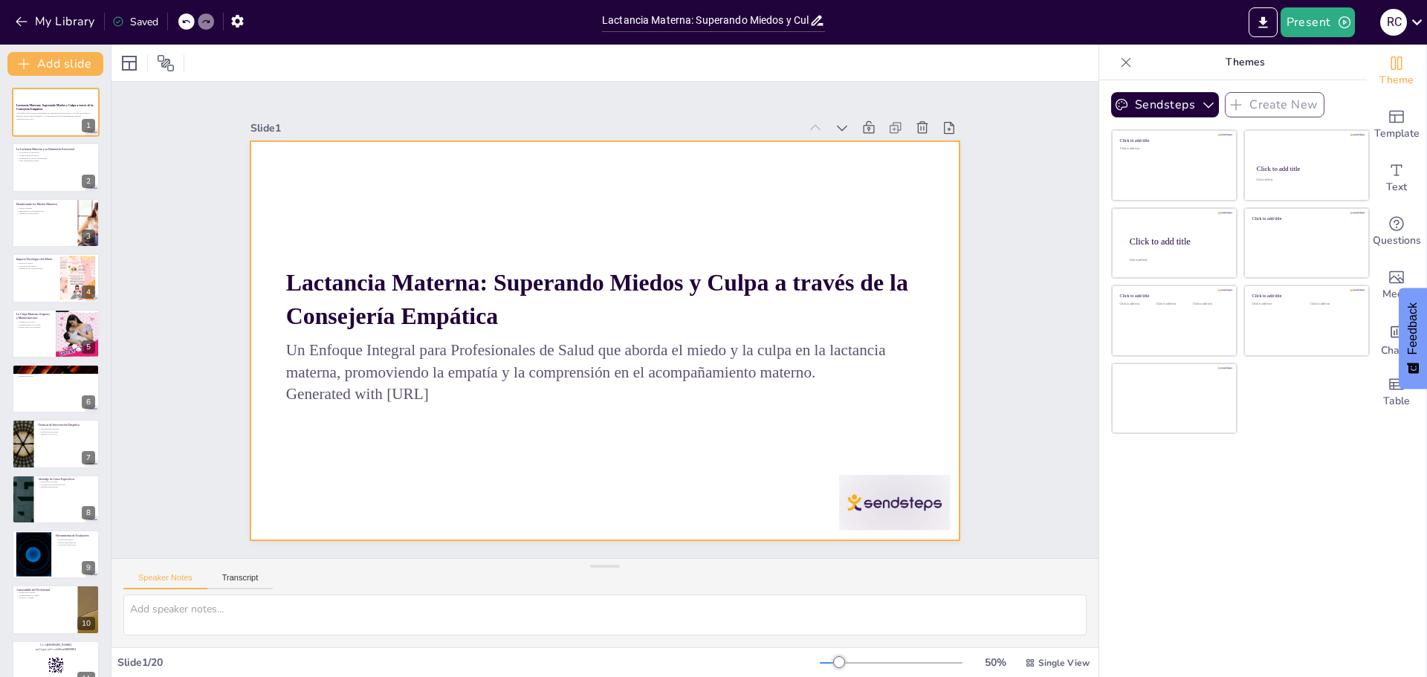
checkbox input "true"
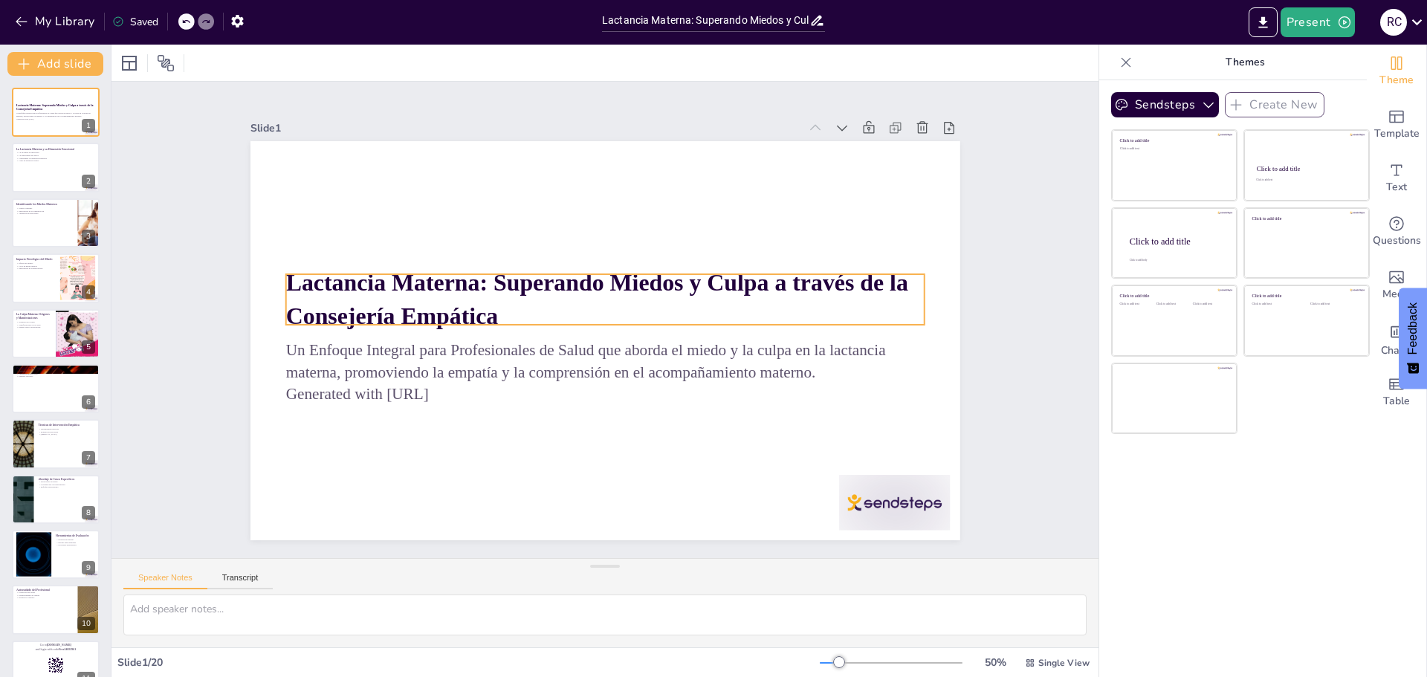
checkbox input "true"
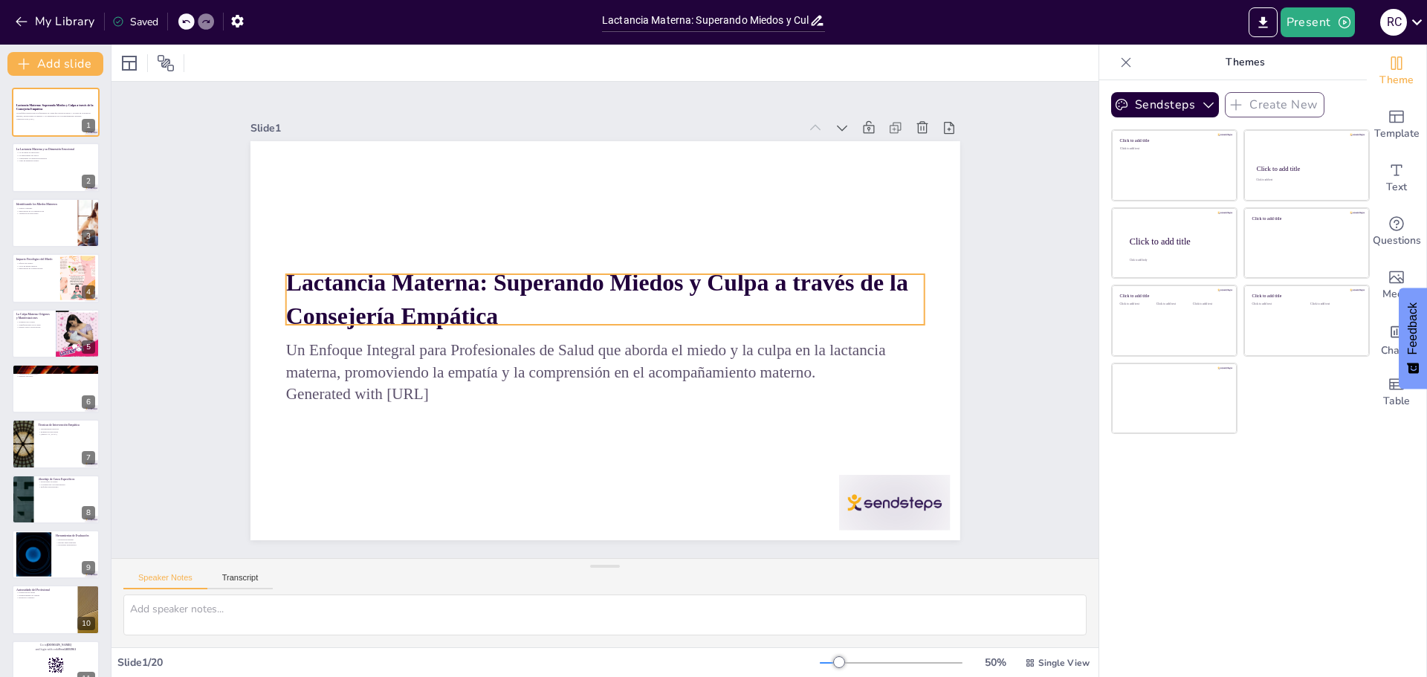
checkbox input "true"
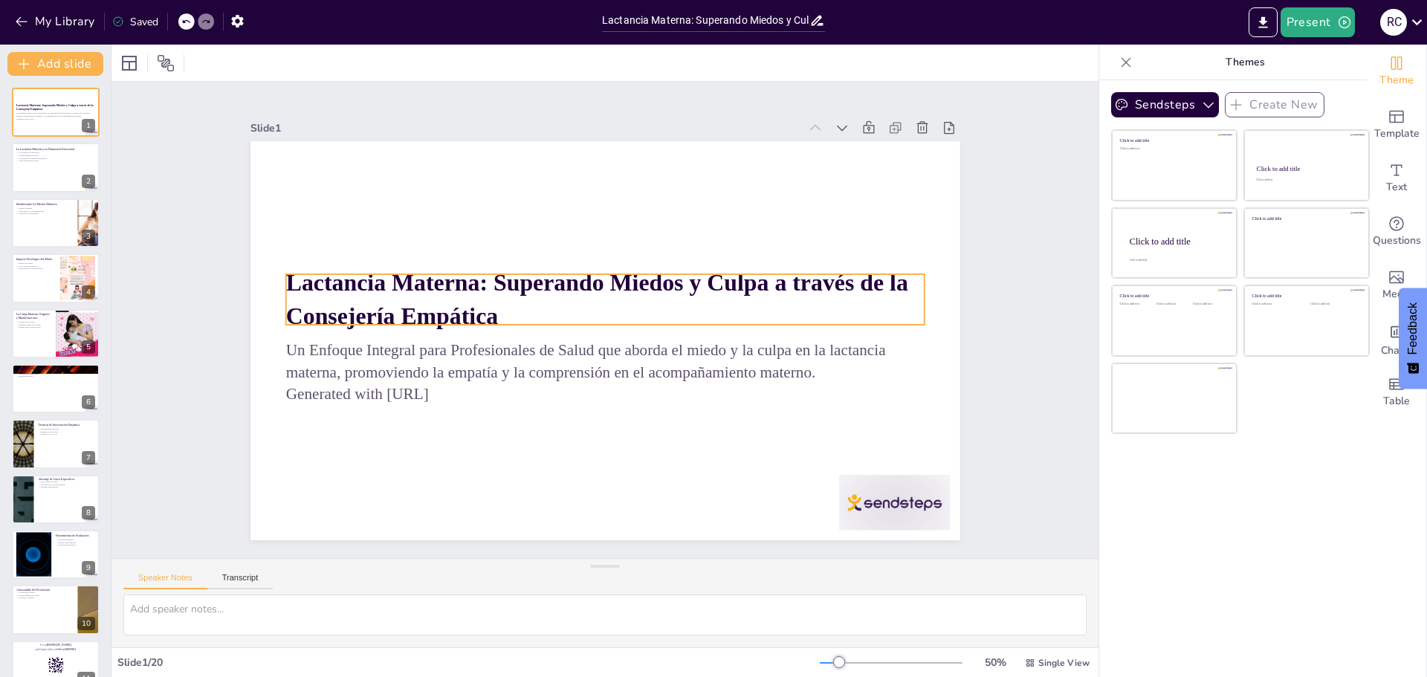
checkbox input "true"
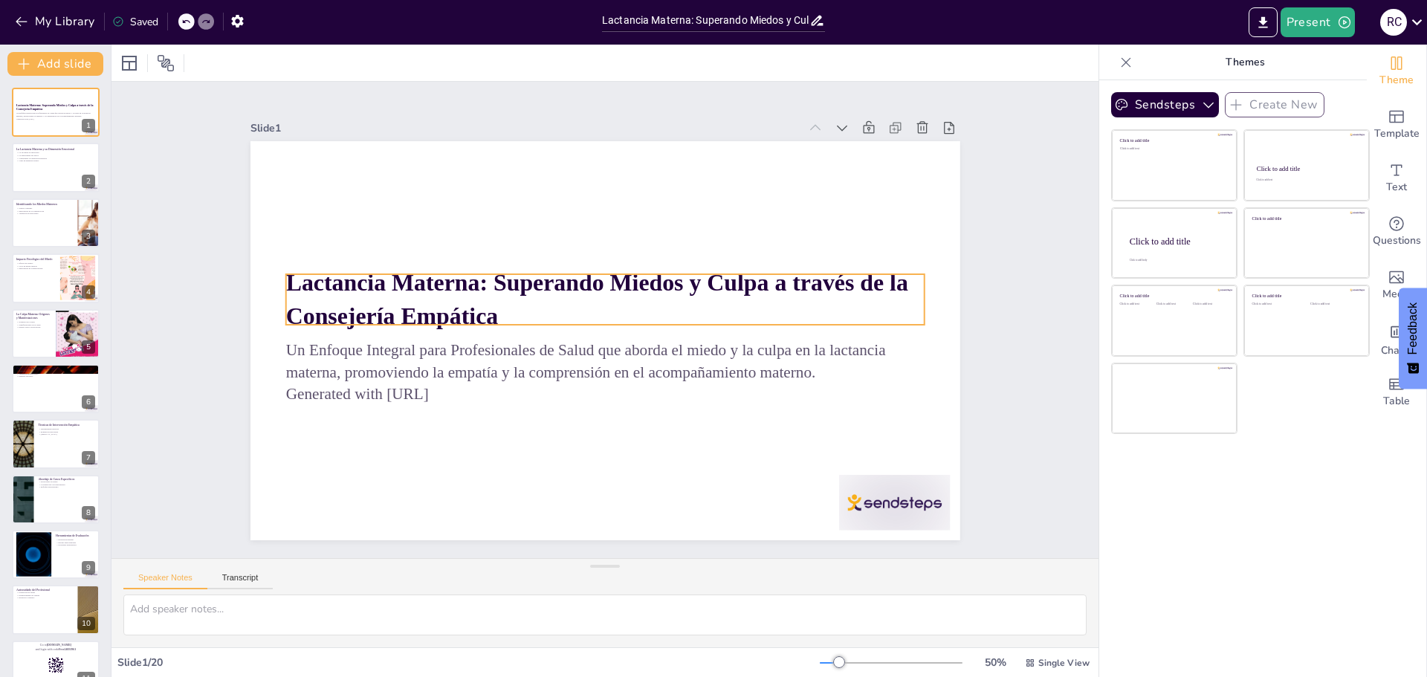
checkbox input "true"
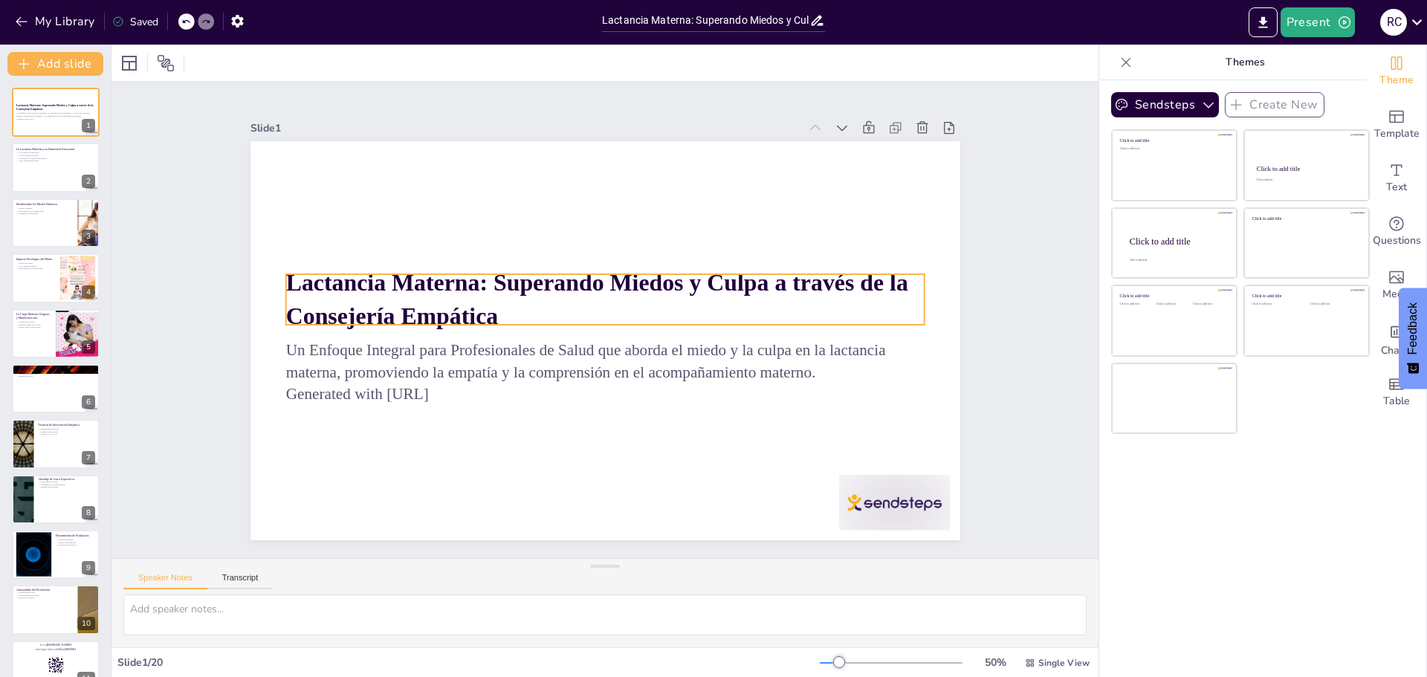
checkbox input "true"
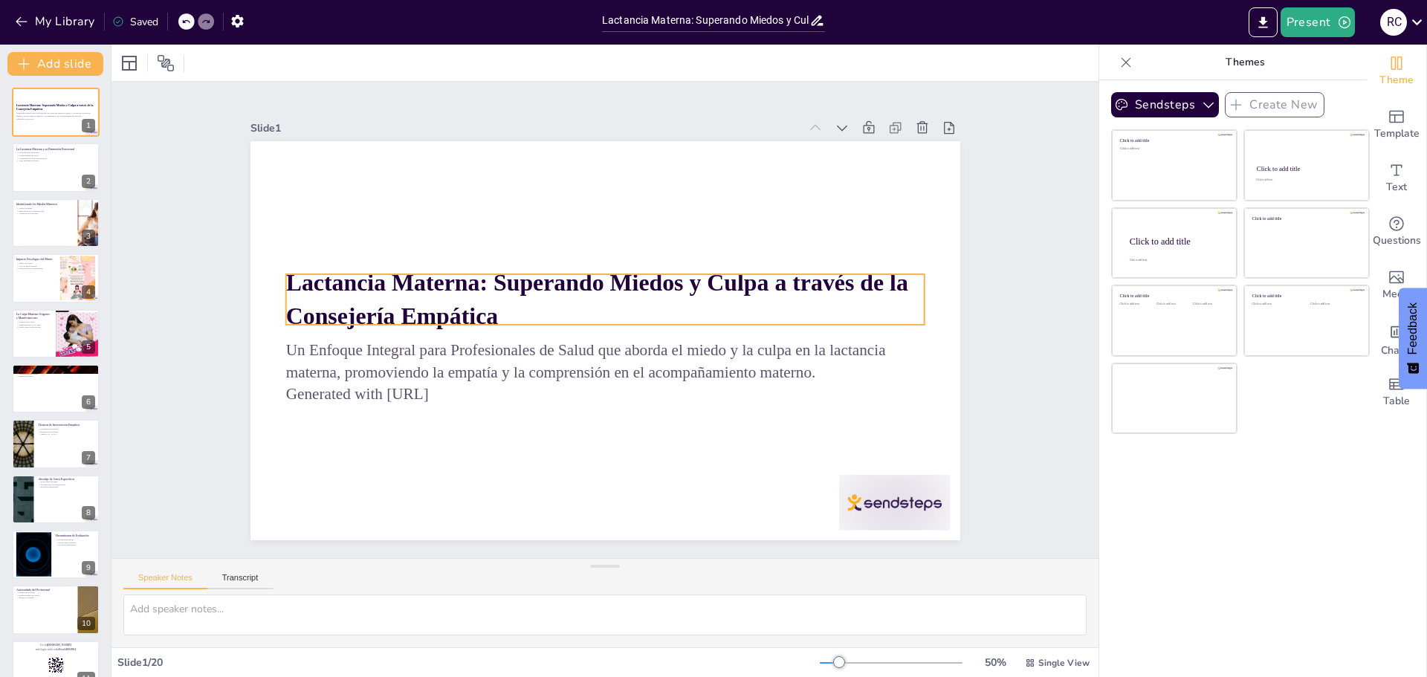
checkbox input "true"
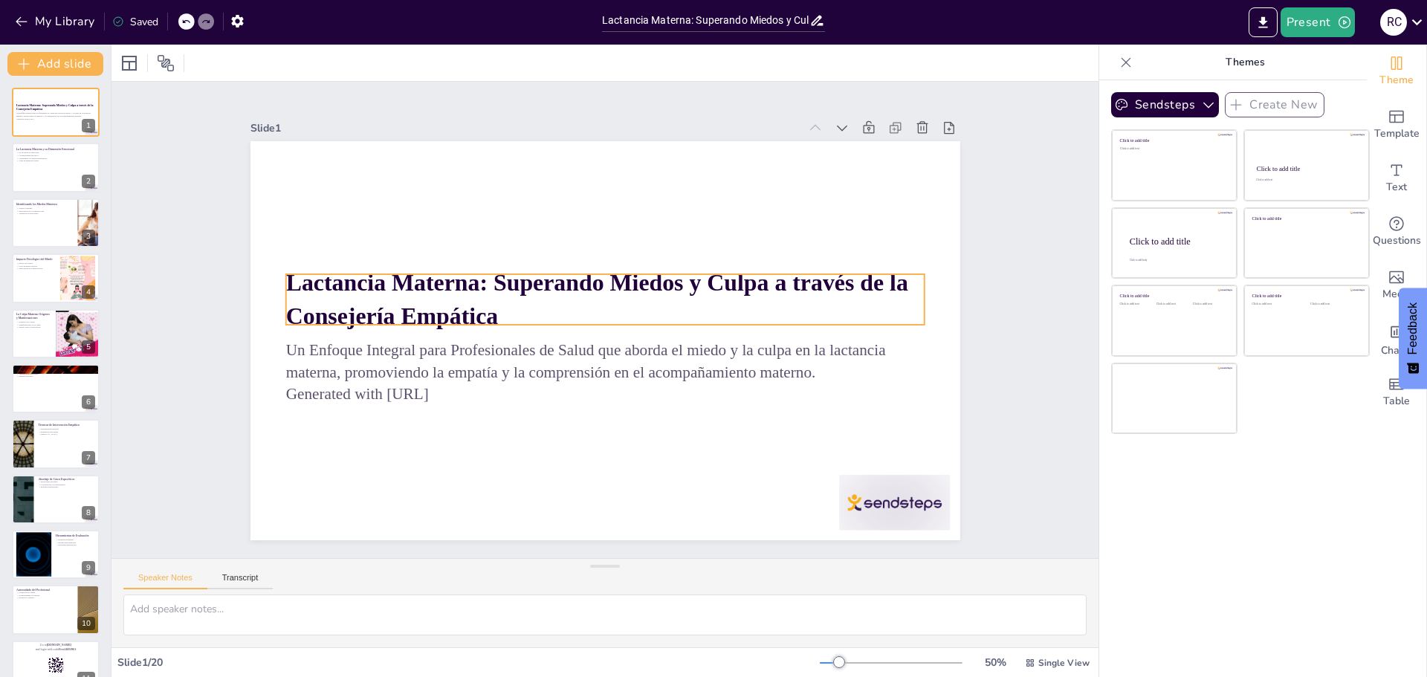
checkbox input "true"
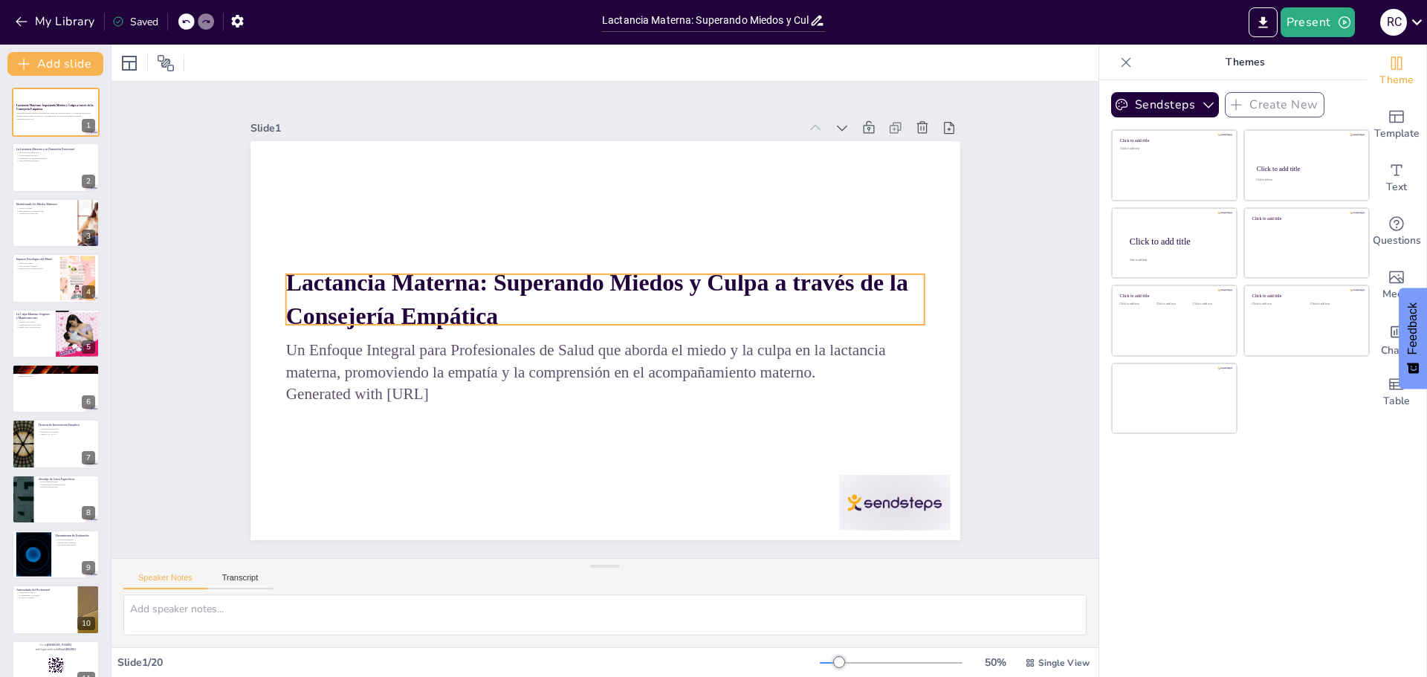
checkbox input "true"
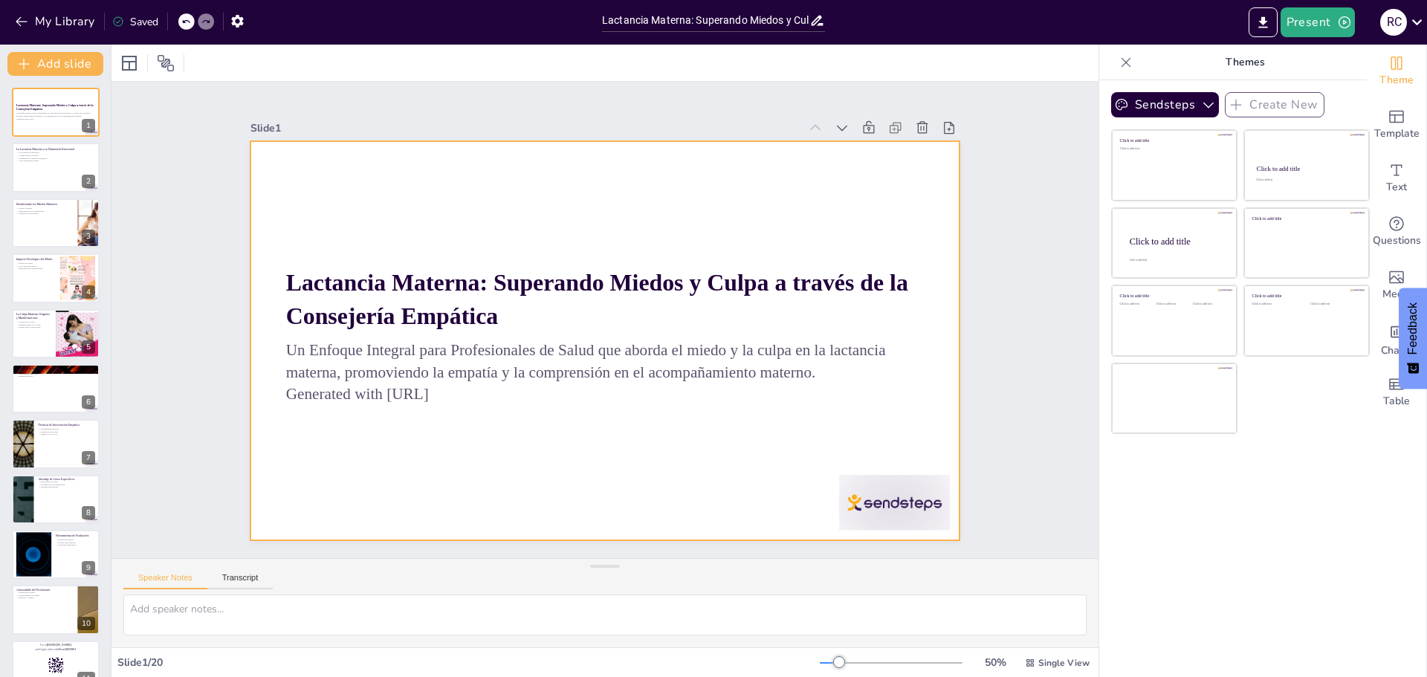
checkbox input "true"
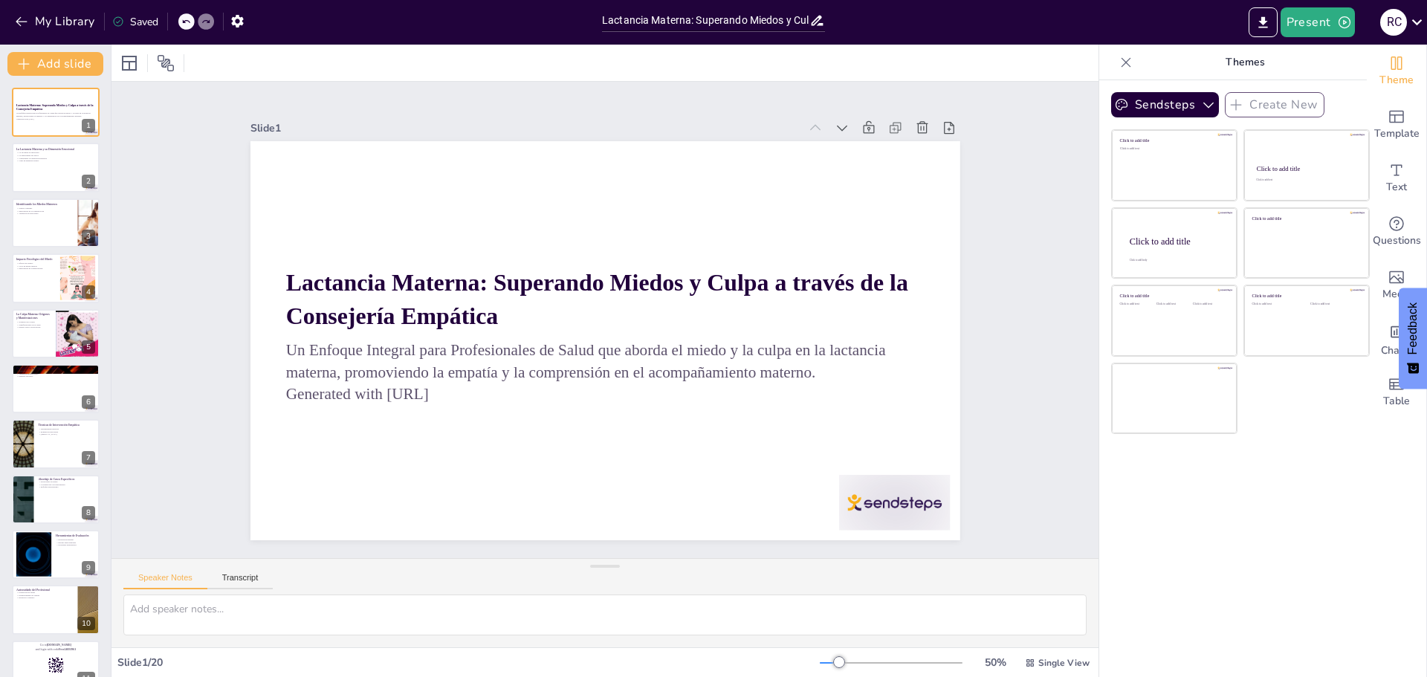
checkbox input "true"
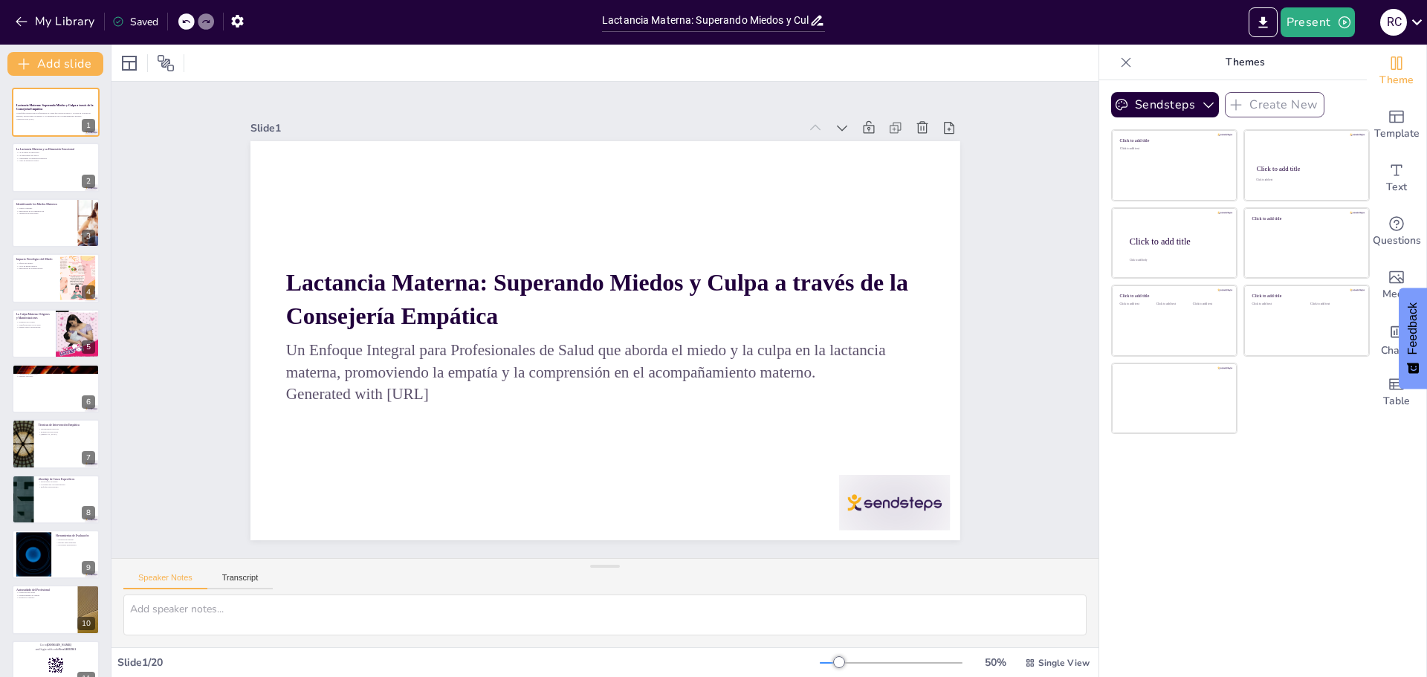
checkbox input "true"
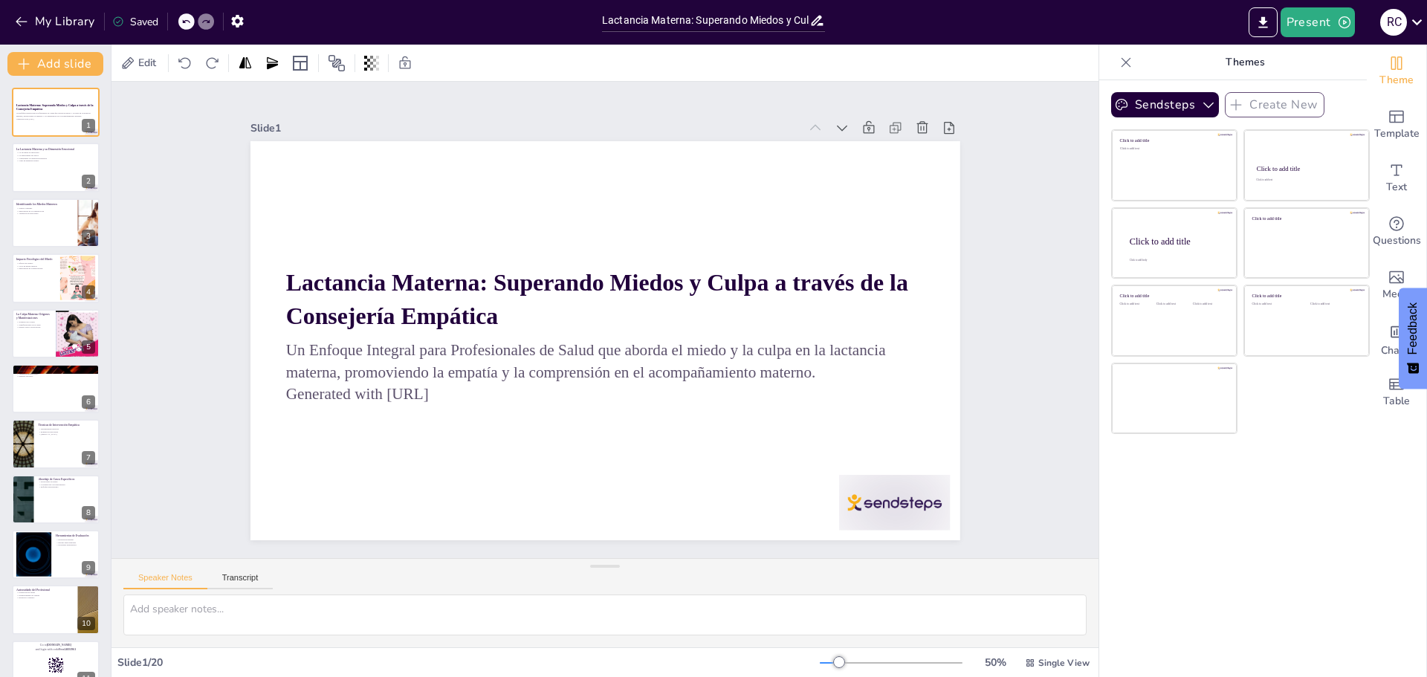
checkbox input "true"
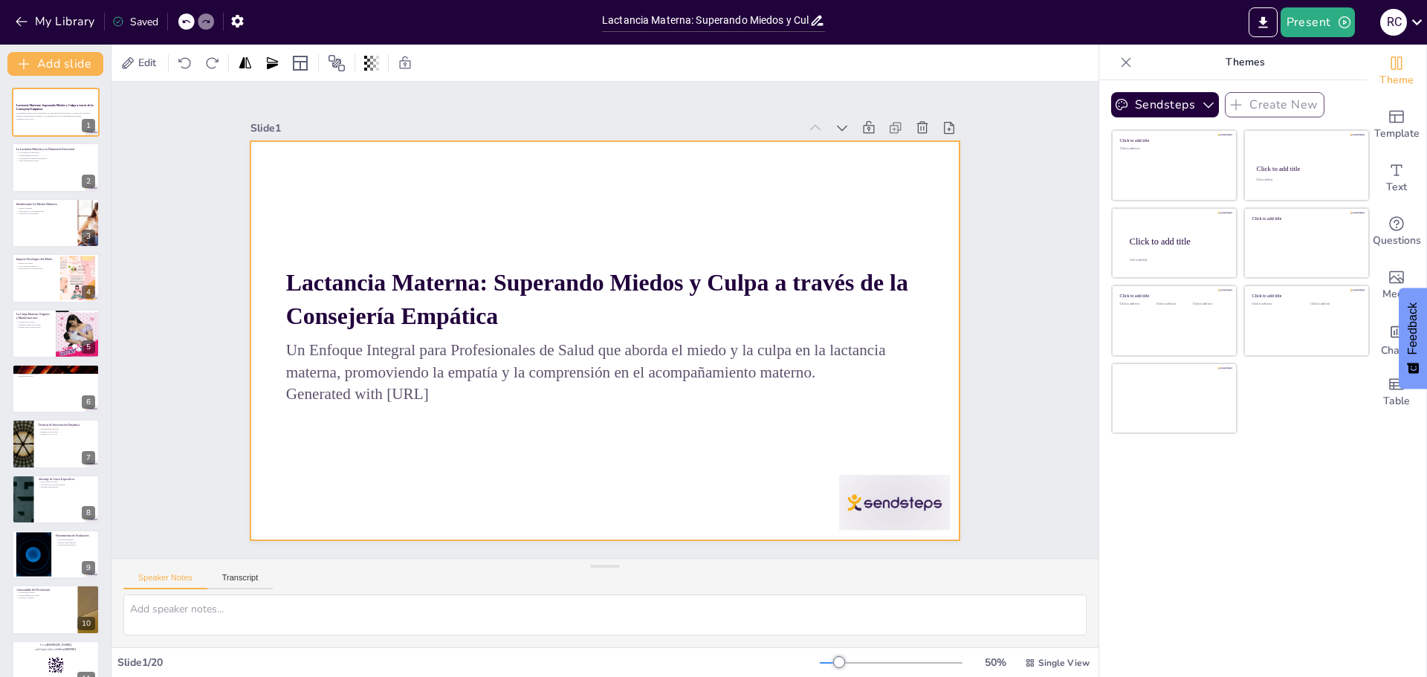
checkbox input "true"
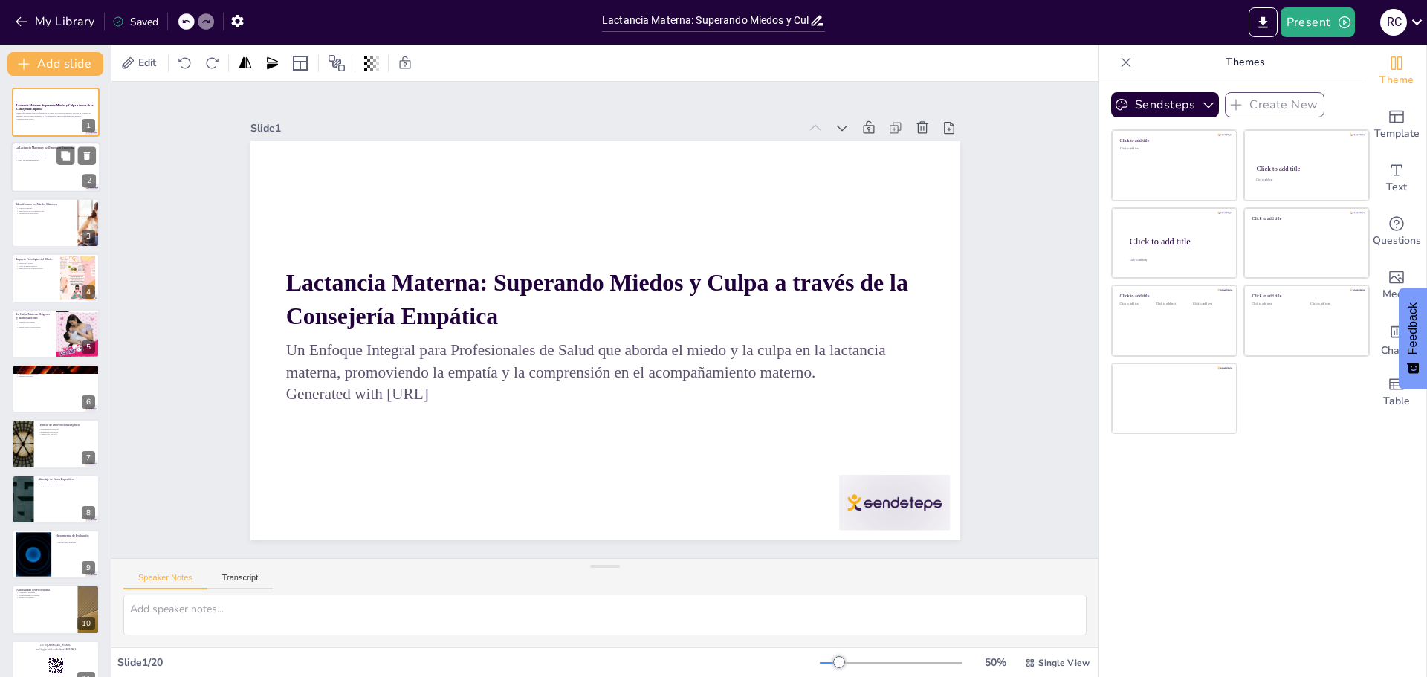
checkbox input "true"
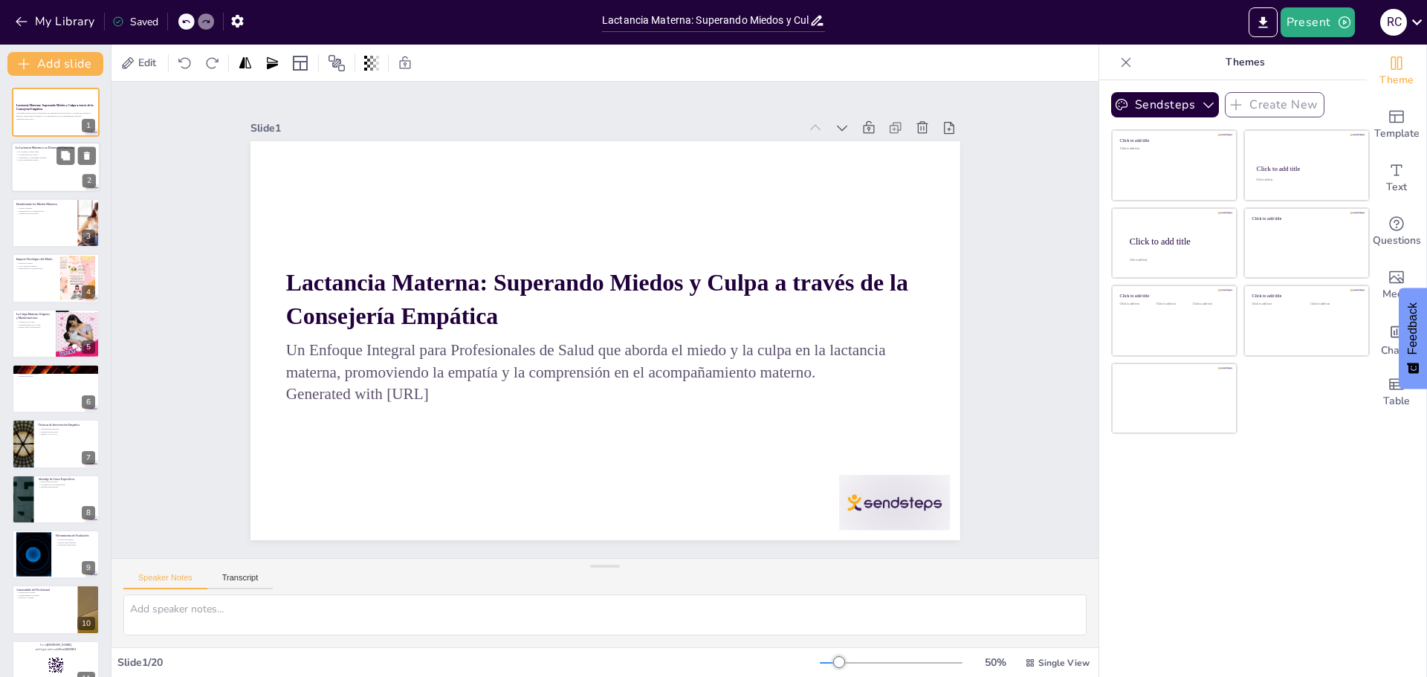
click at [62, 170] on div at bounding box center [55, 168] width 89 height 51
checkbox input "true"
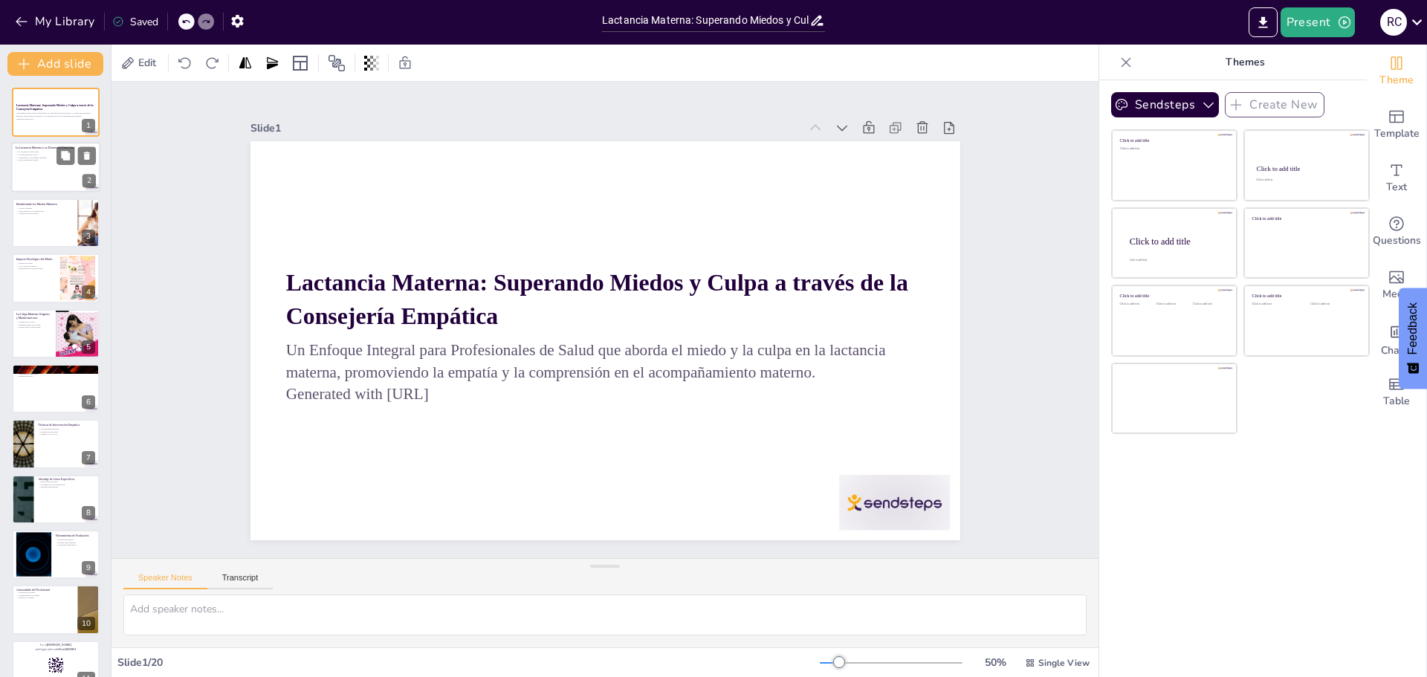
checkbox input "true"
type textarea "Lo ipsumdolo sitamet co adi eli se doeiusm tempor; in utl etdoloremag aliquae a…"
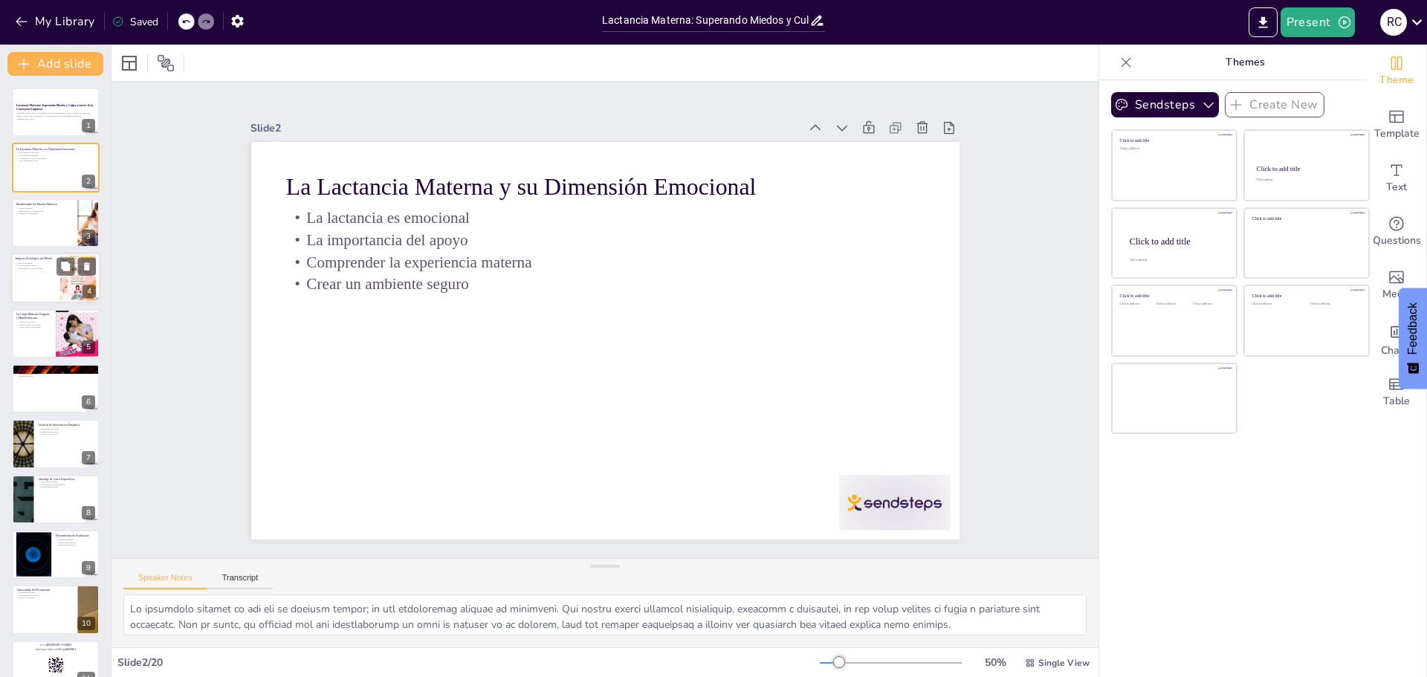
checkbox input "true"
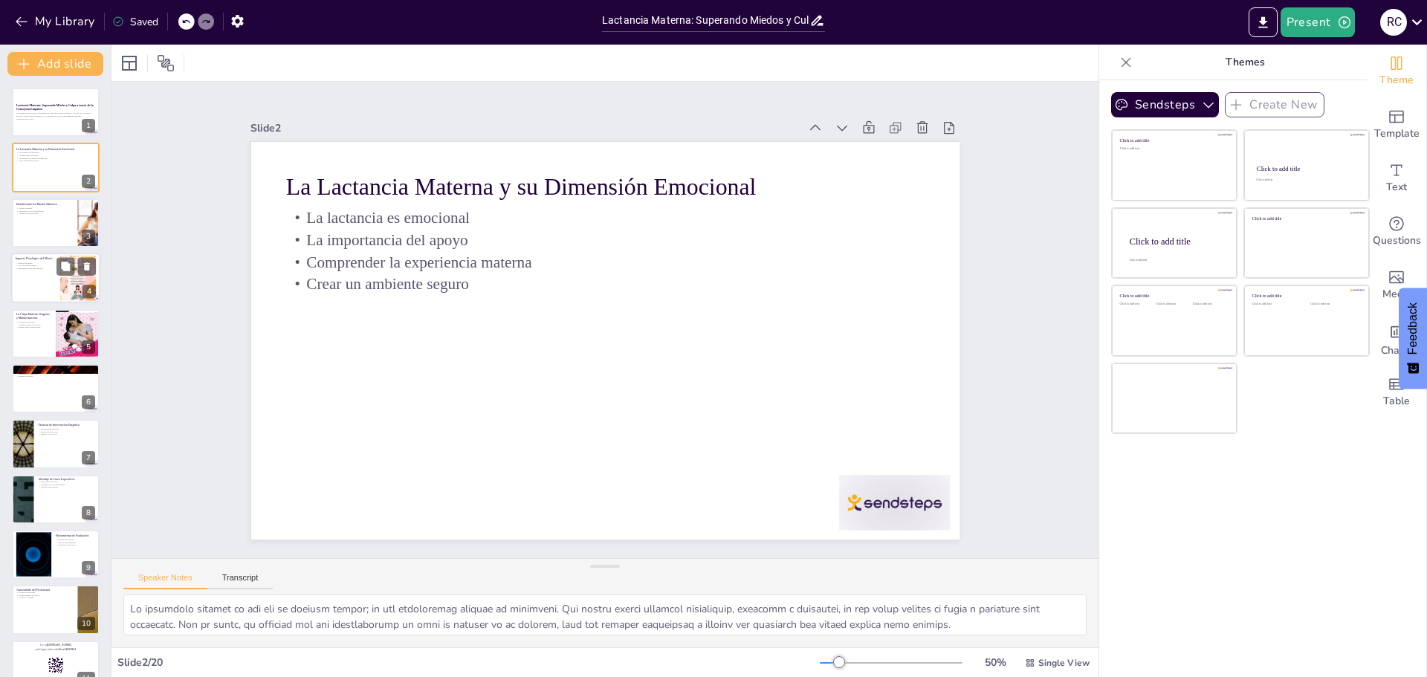
checkbox input "true"
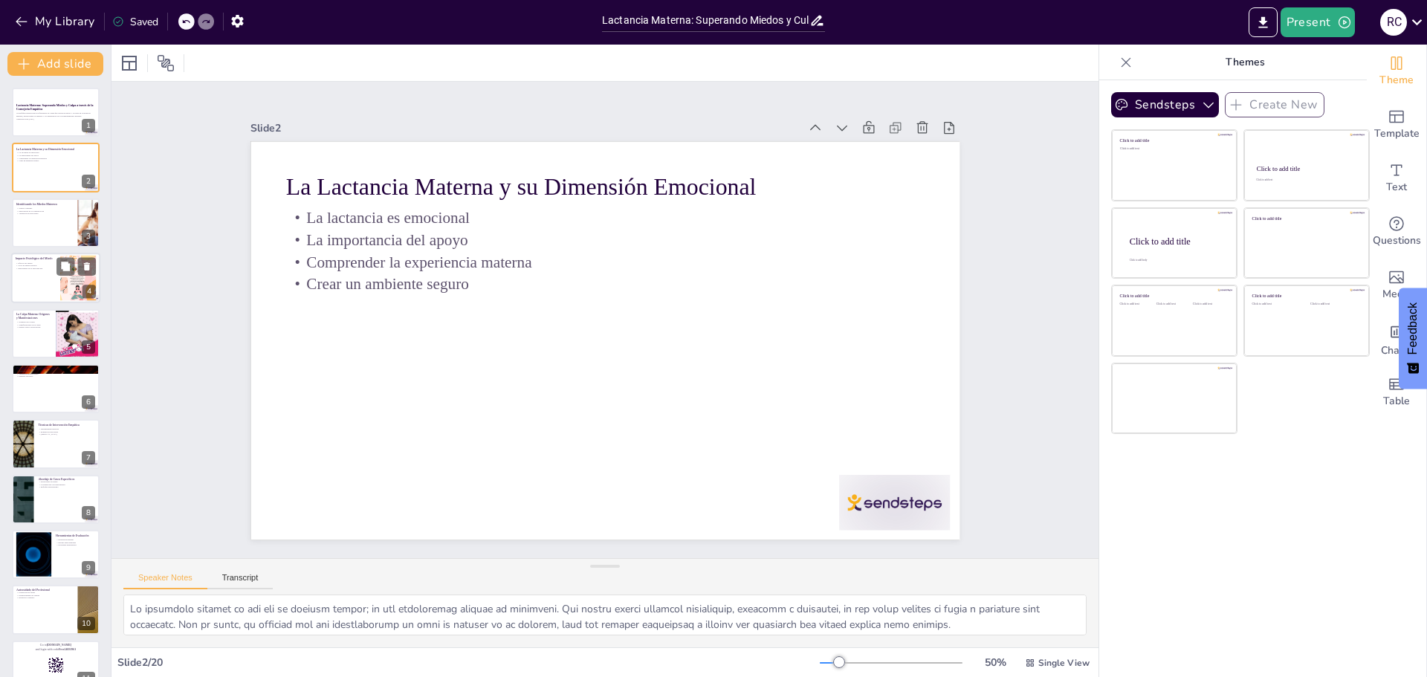
checkbox input "true"
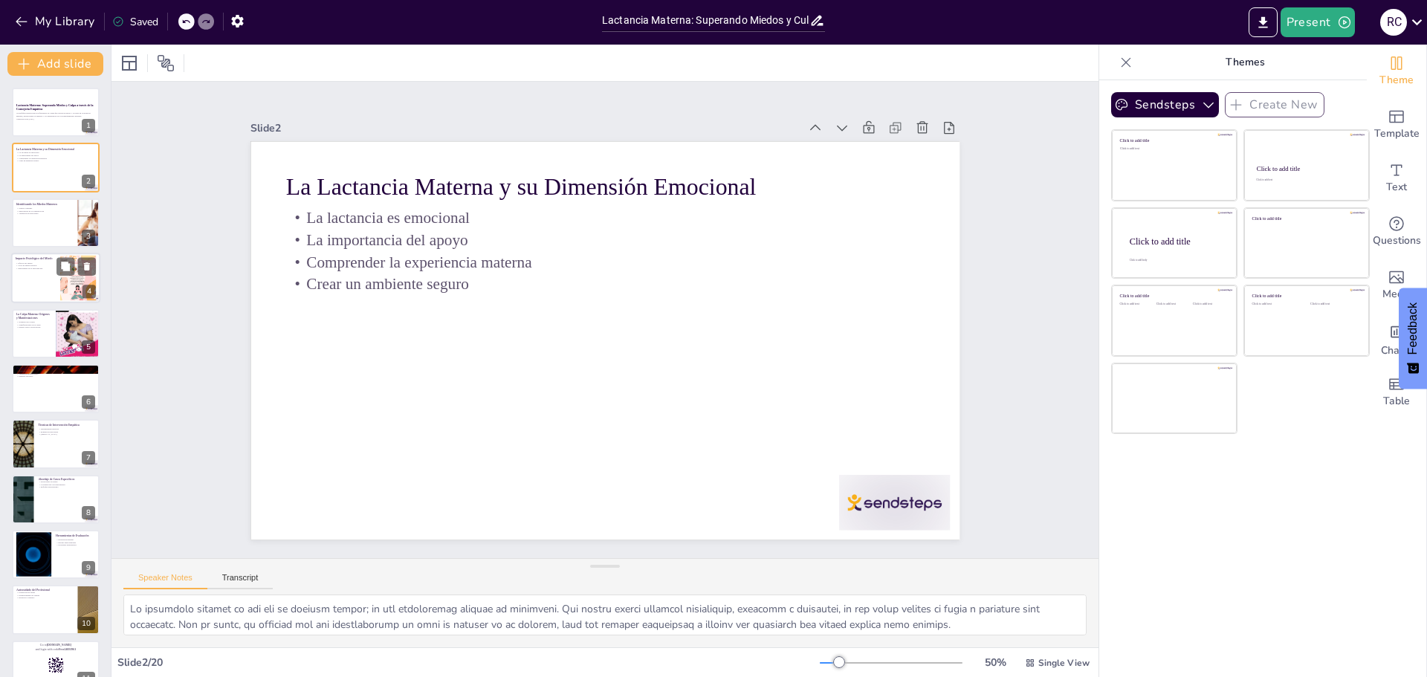
checkbox input "true"
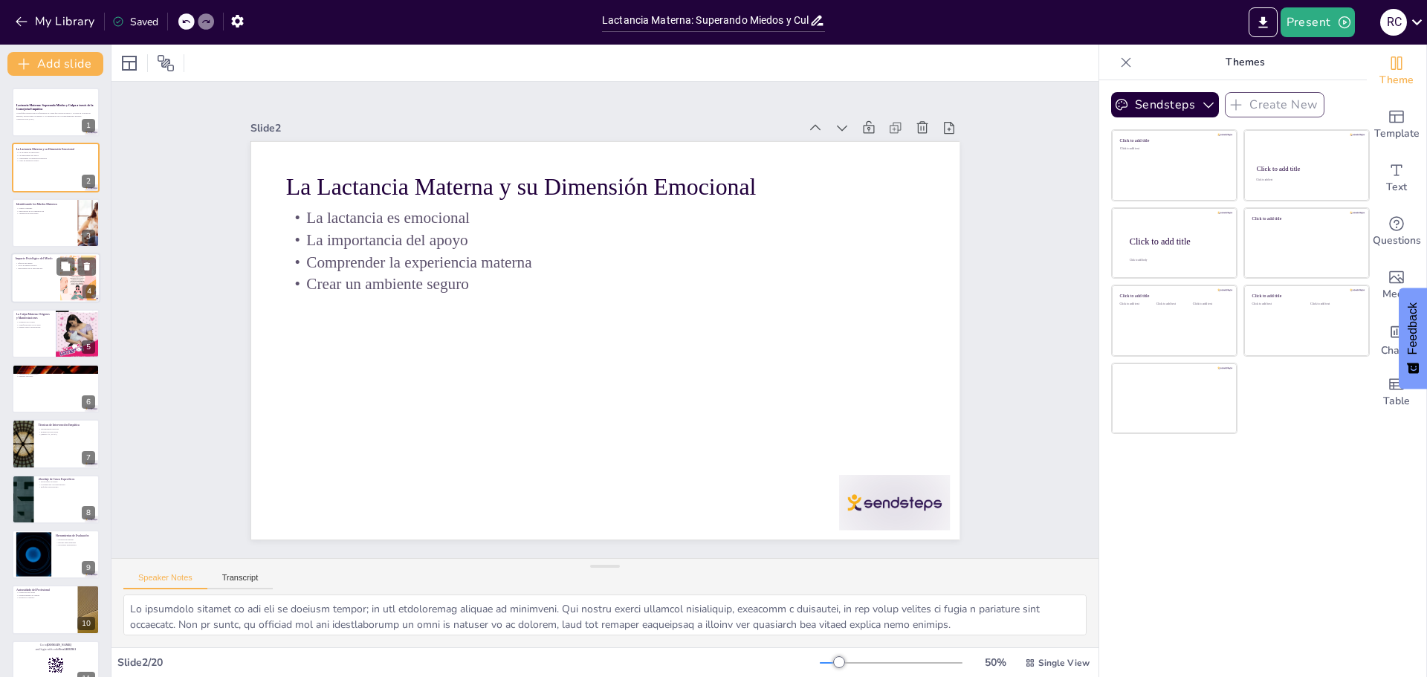
checkbox input "true"
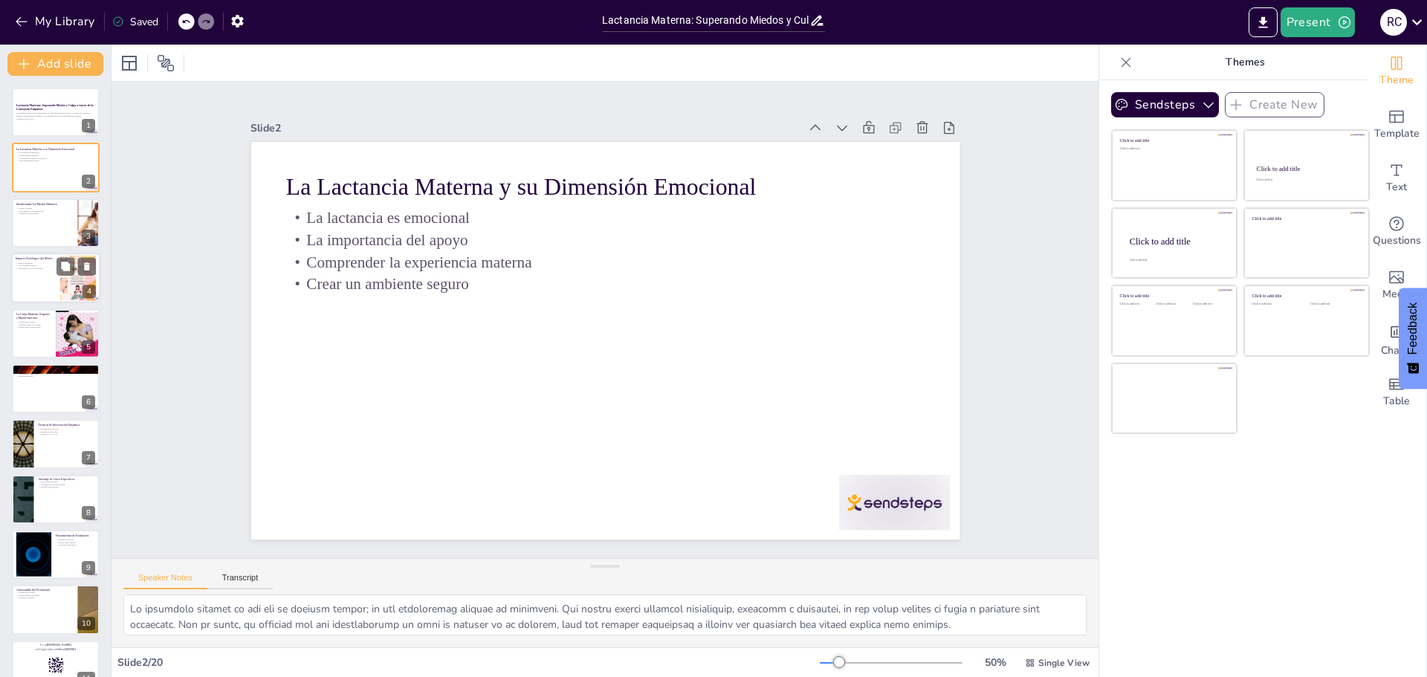
checkbox input "true"
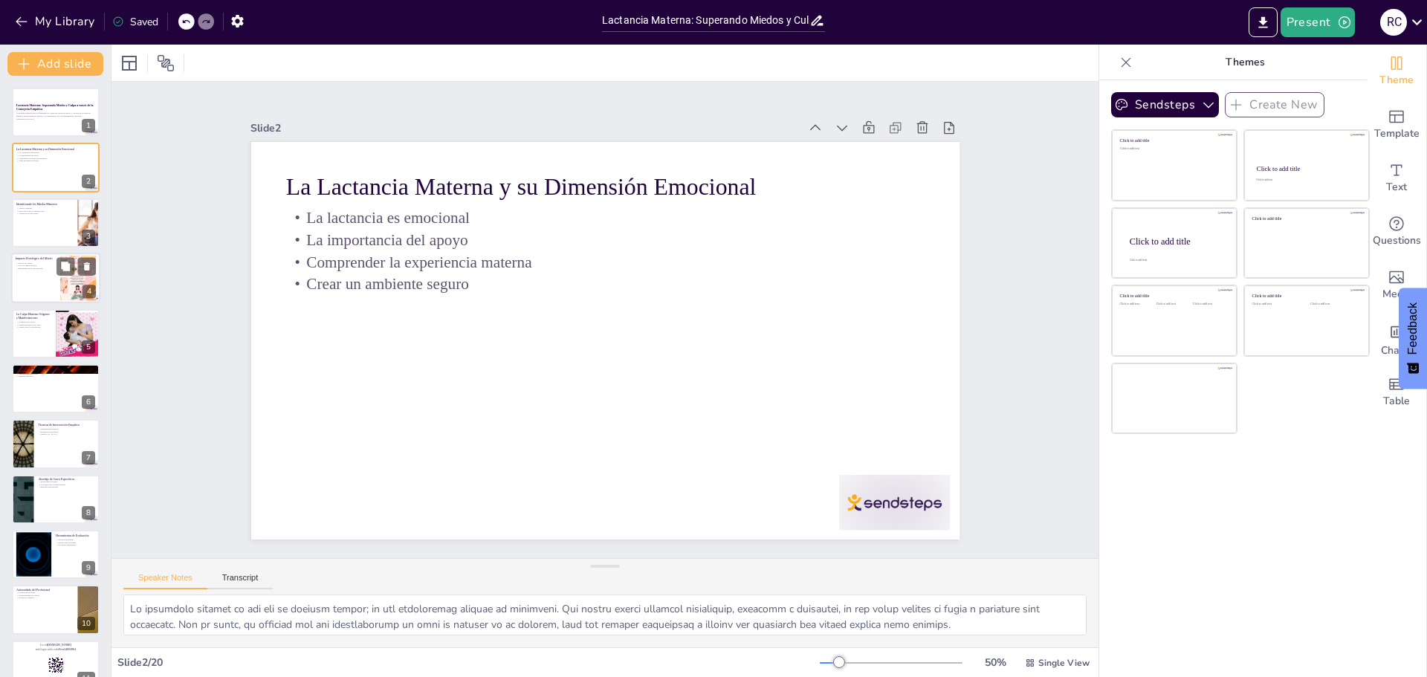
click at [68, 284] on div at bounding box center [78, 278] width 59 height 45
checkbox input "true"
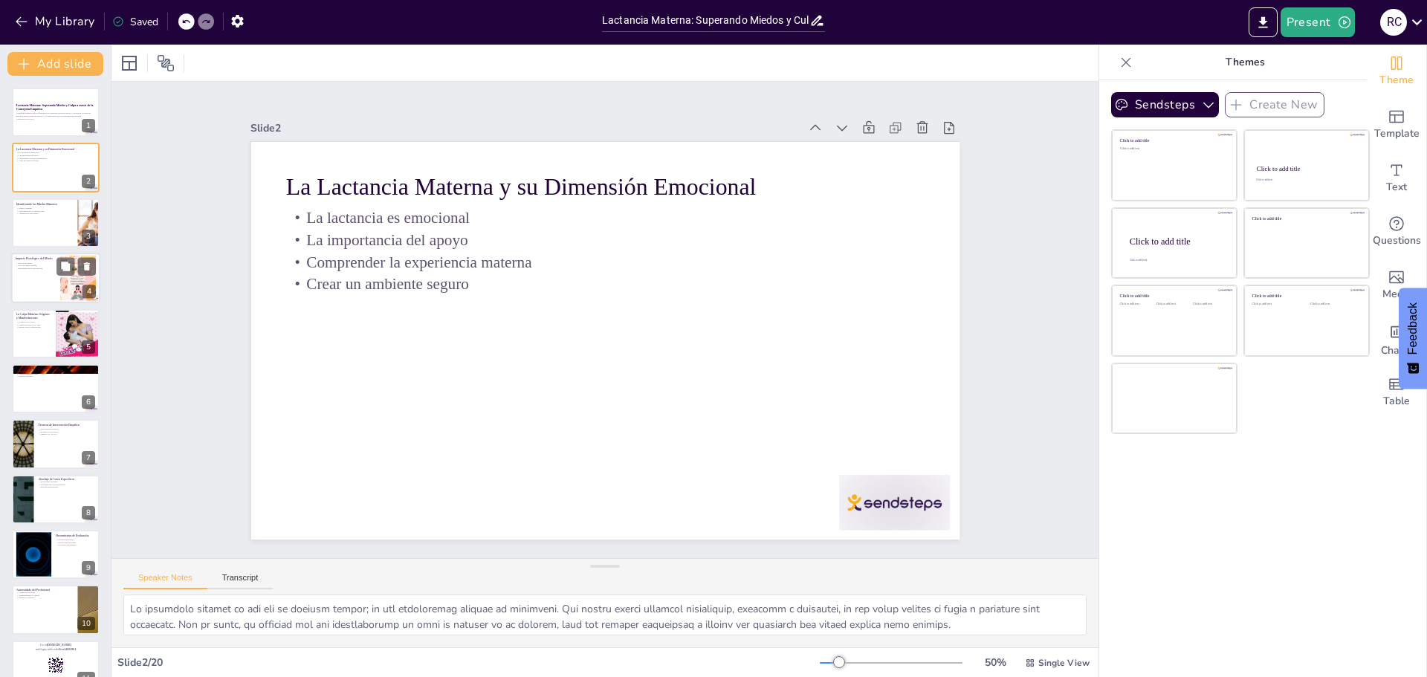
checkbox input "true"
type textarea "Los efectos del miedo en la lactancia pueden ser devastadores. La inhibición de…"
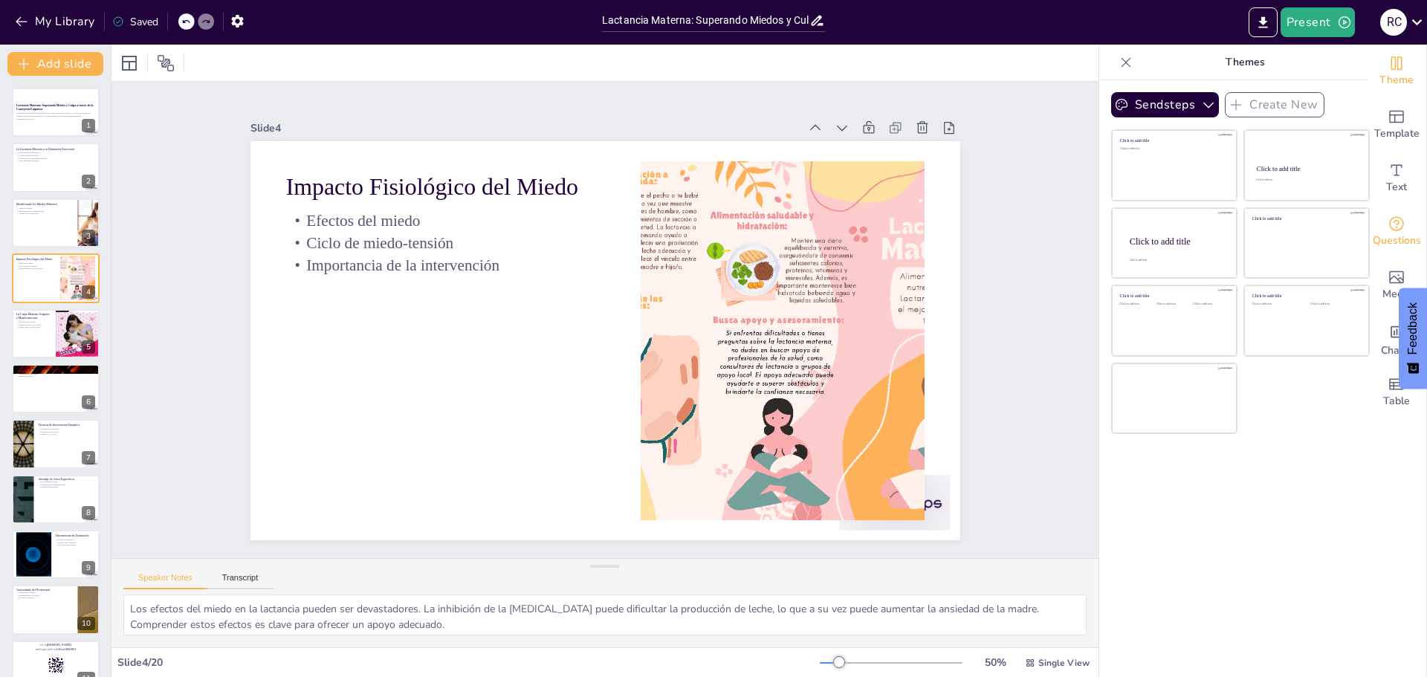
checkbox input "true"
click at [54, 445] on div at bounding box center [55, 444] width 89 height 51
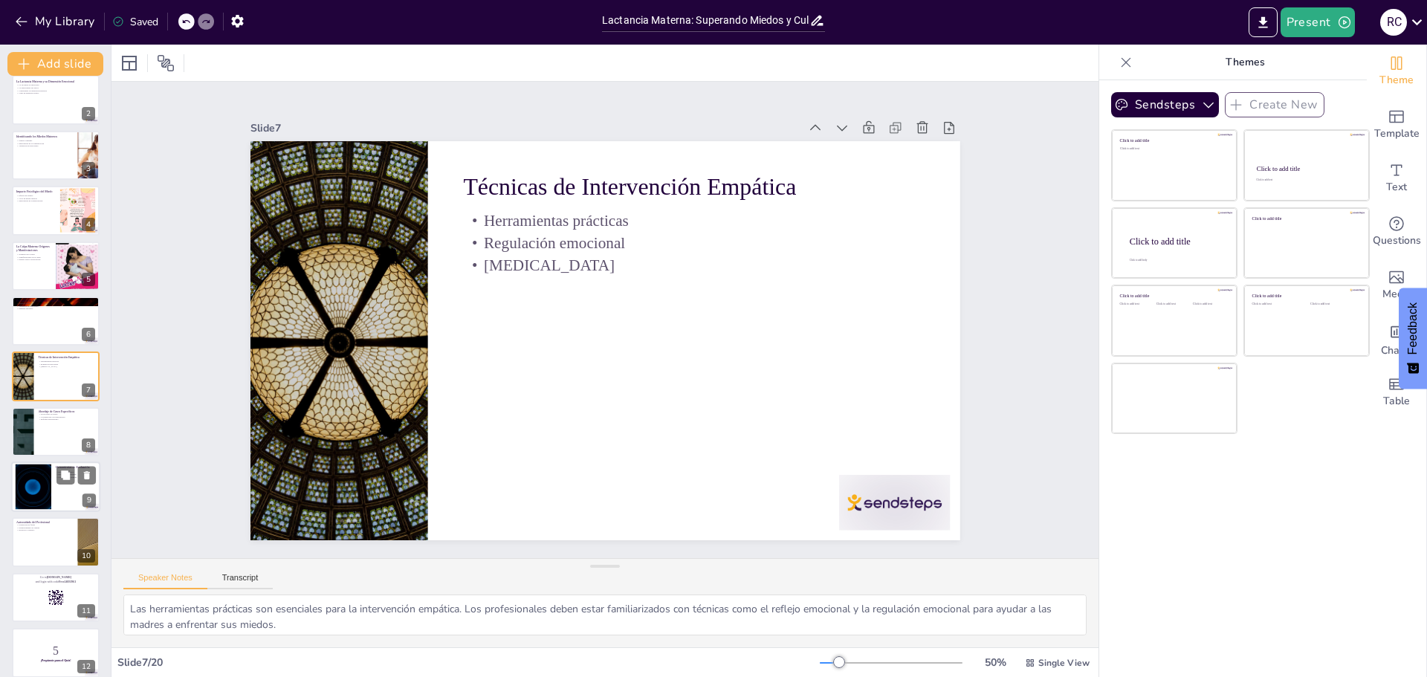
click at [50, 480] on div at bounding box center [33, 487] width 80 height 45
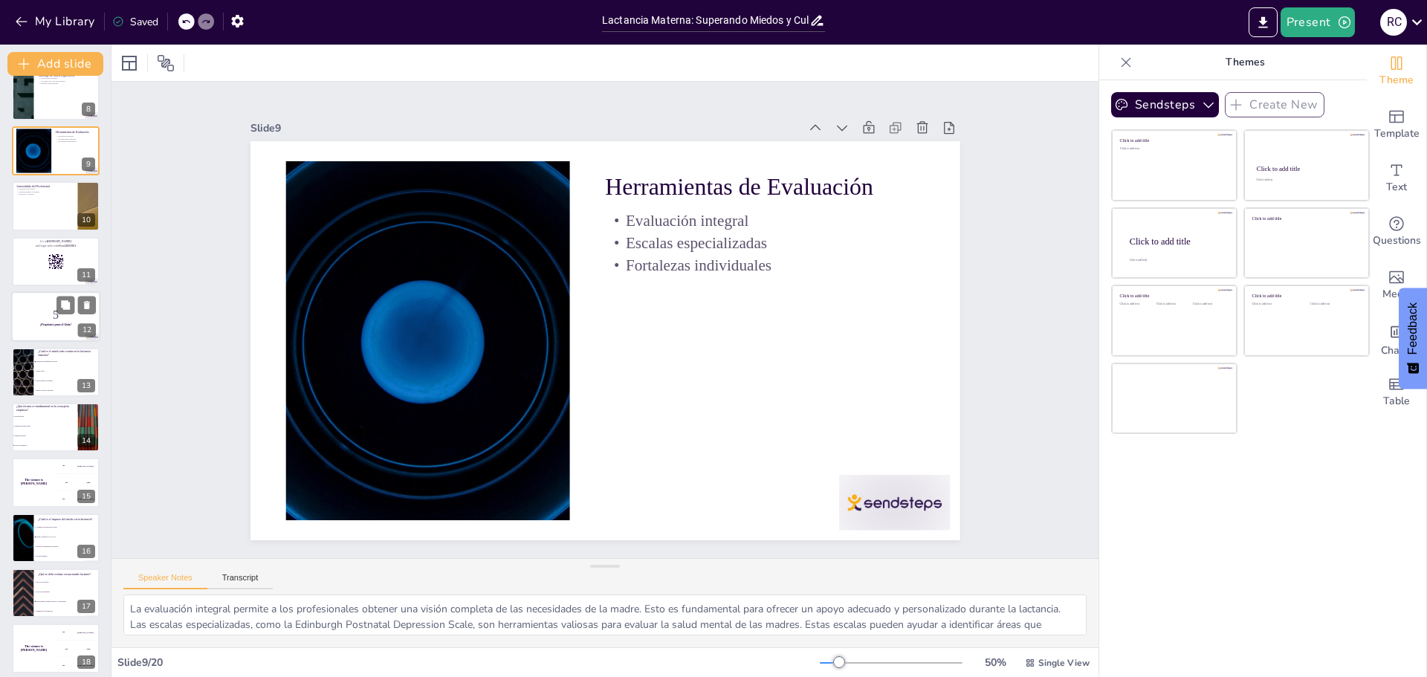
scroll to position [523, 0]
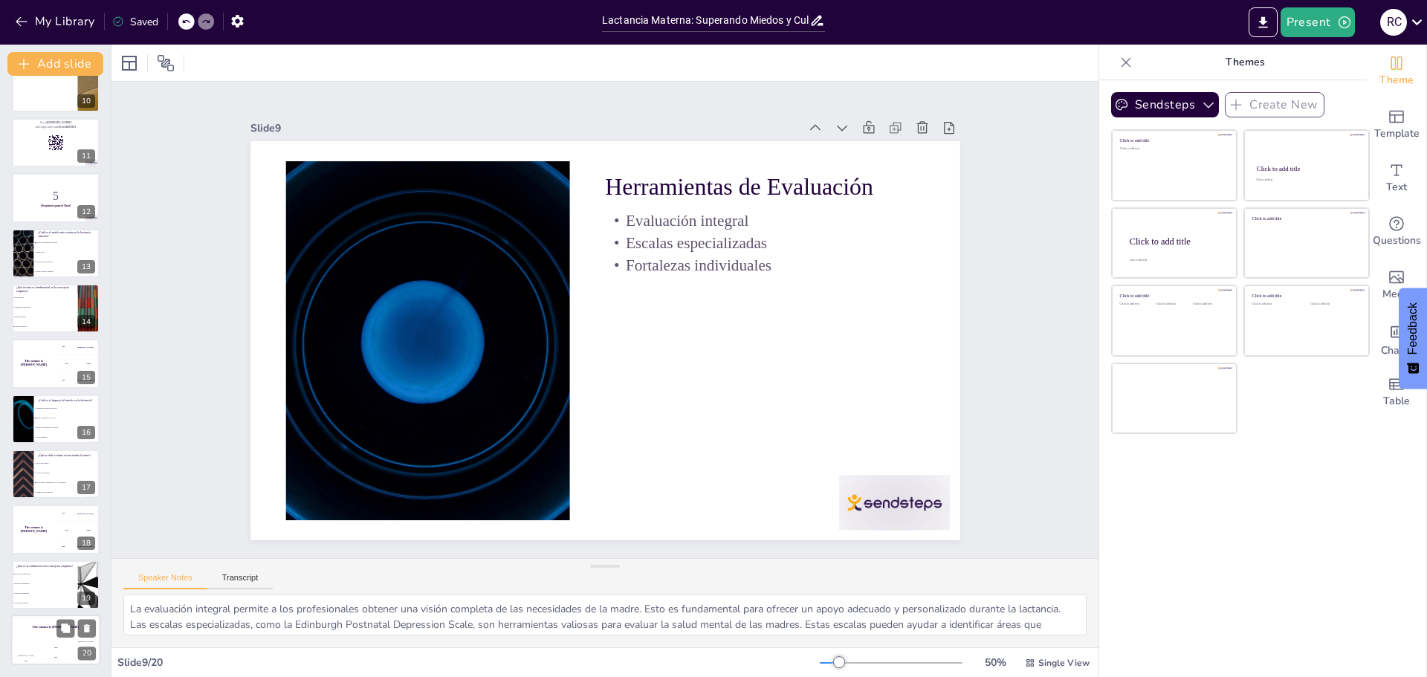
click at [65, 639] on div "The winner is [PERSON_NAME]" at bounding box center [55, 627] width 89 height 25
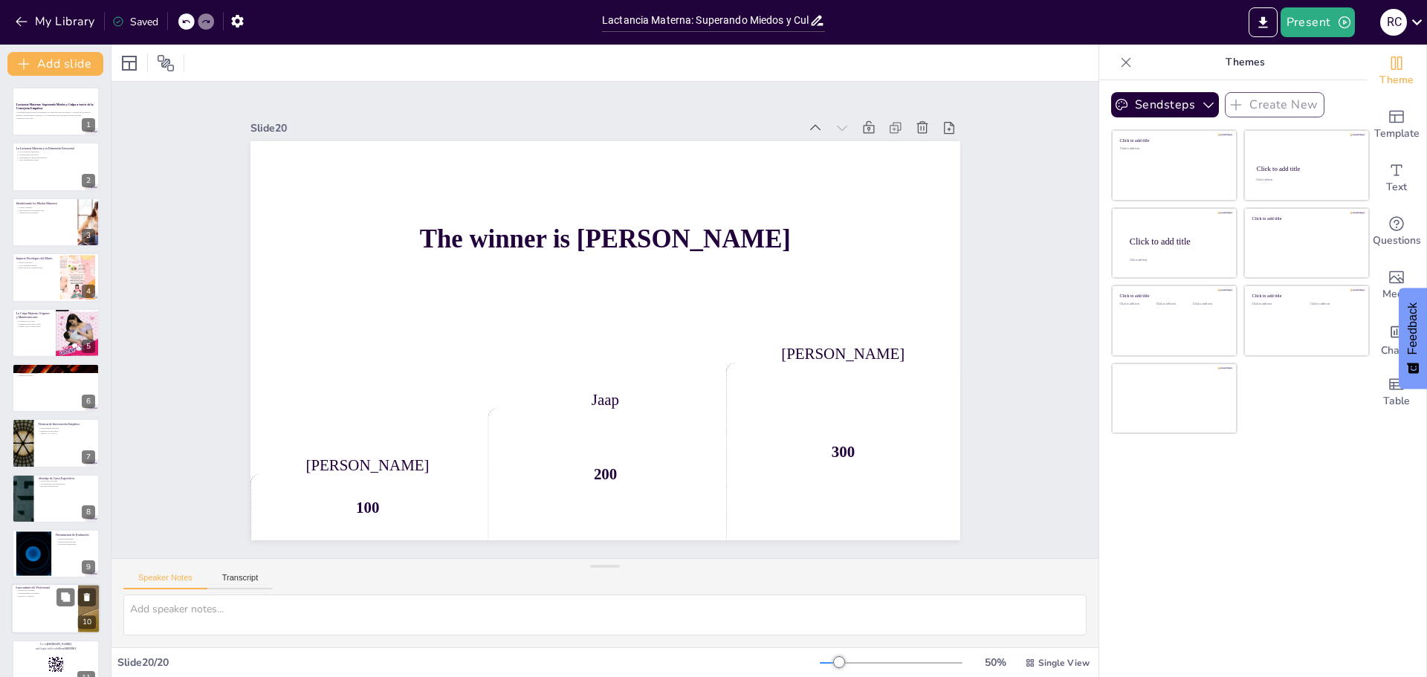
scroll to position [0, 0]
click at [52, 114] on p "Un Enfoque Integral para Profesionales de Salud que aborda el miedo y la culpa …" at bounding box center [56, 114] width 80 height 5
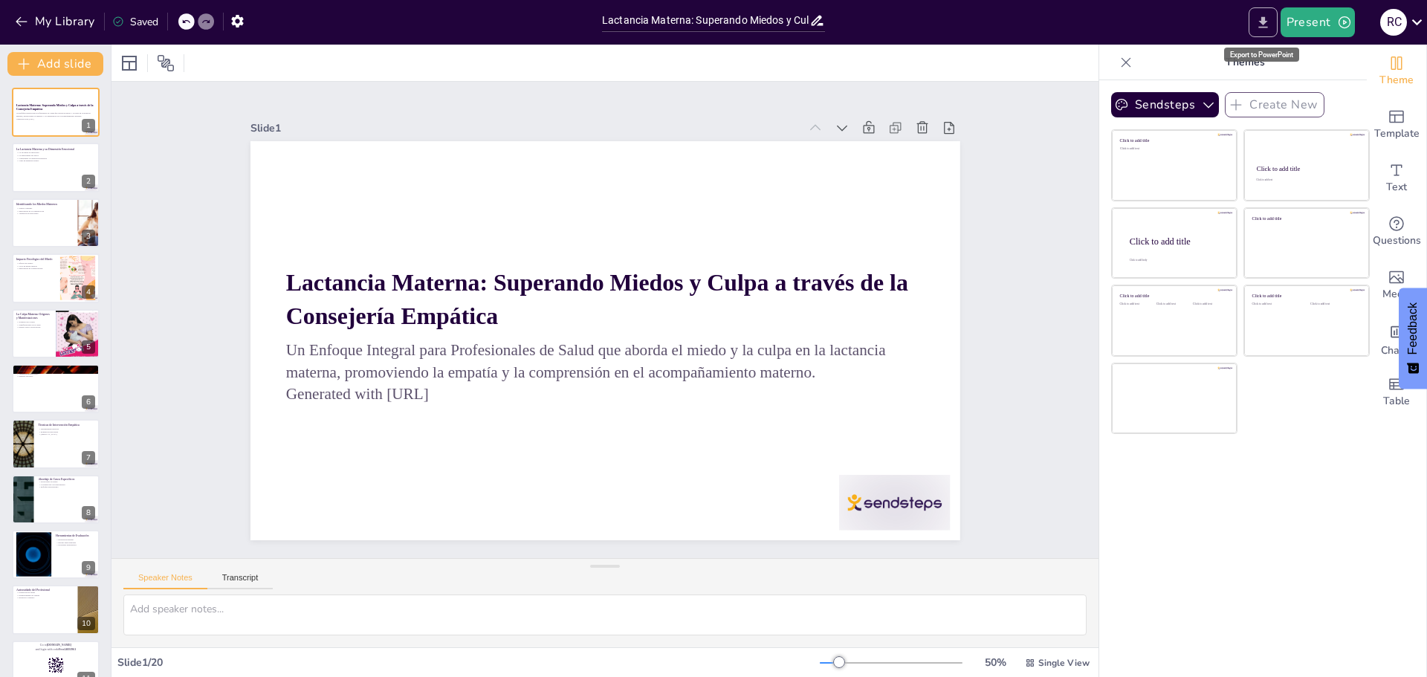
click at [1260, 22] on icon "Export to PowerPoint" at bounding box center [1264, 23] width 16 height 16
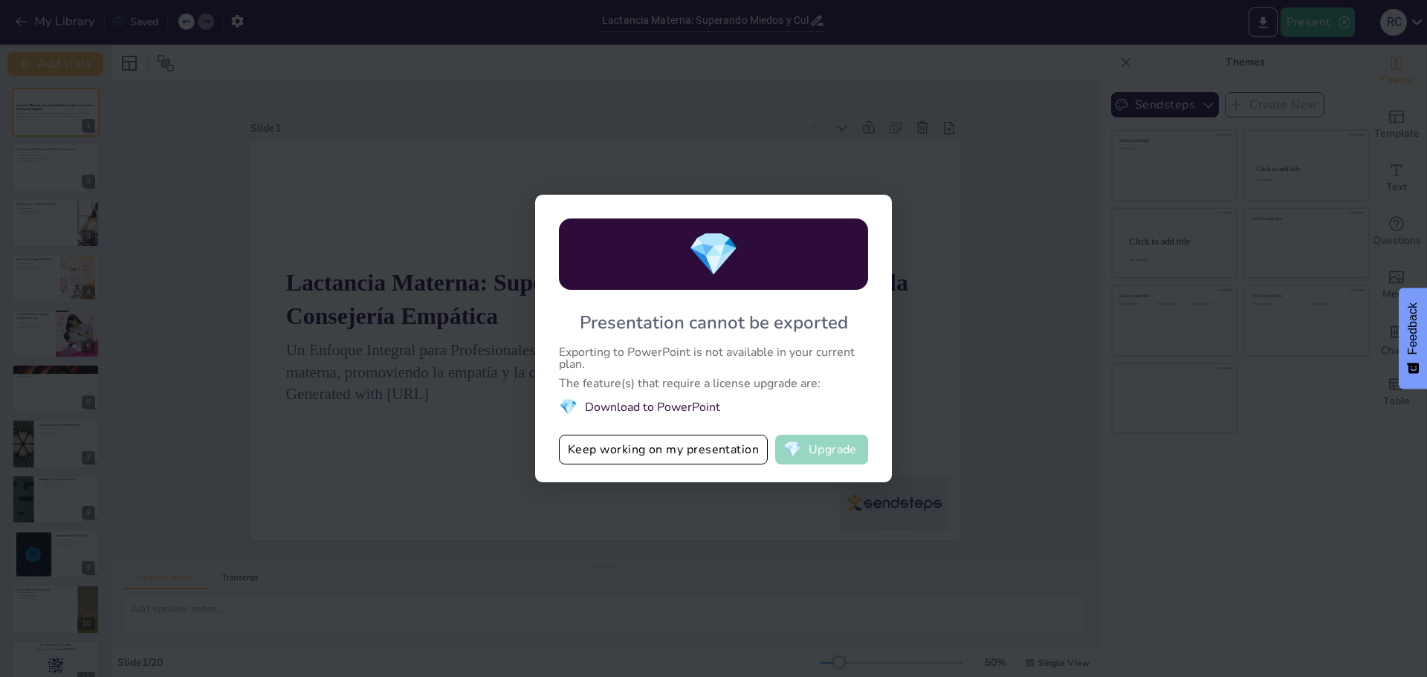
click at [848, 448] on button "💎 Upgrade" at bounding box center [821, 450] width 93 height 30
